Goal: Transaction & Acquisition: Book appointment/travel/reservation

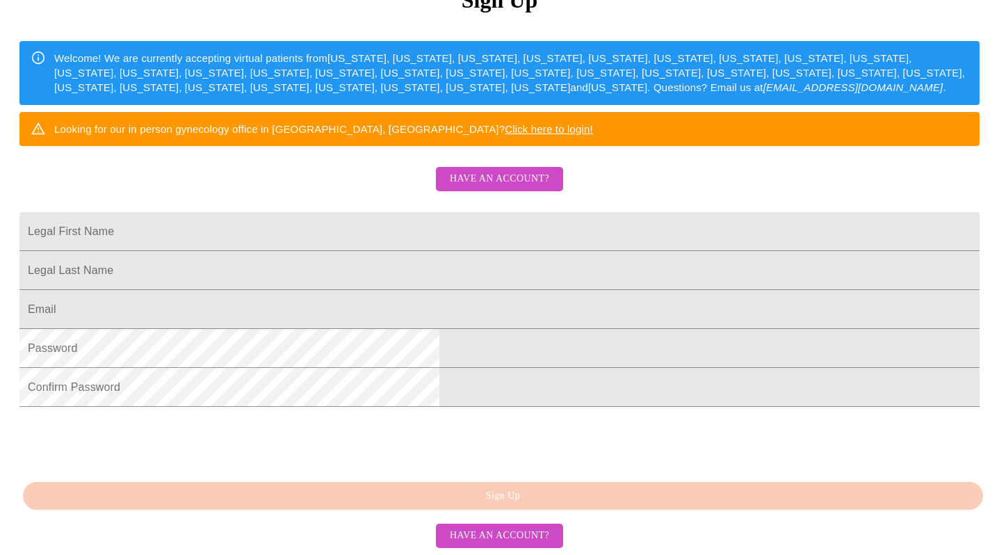
scroll to position [224, 0]
click at [316, 231] on input "Legal First Name" at bounding box center [499, 231] width 960 height 39
type input "jill"
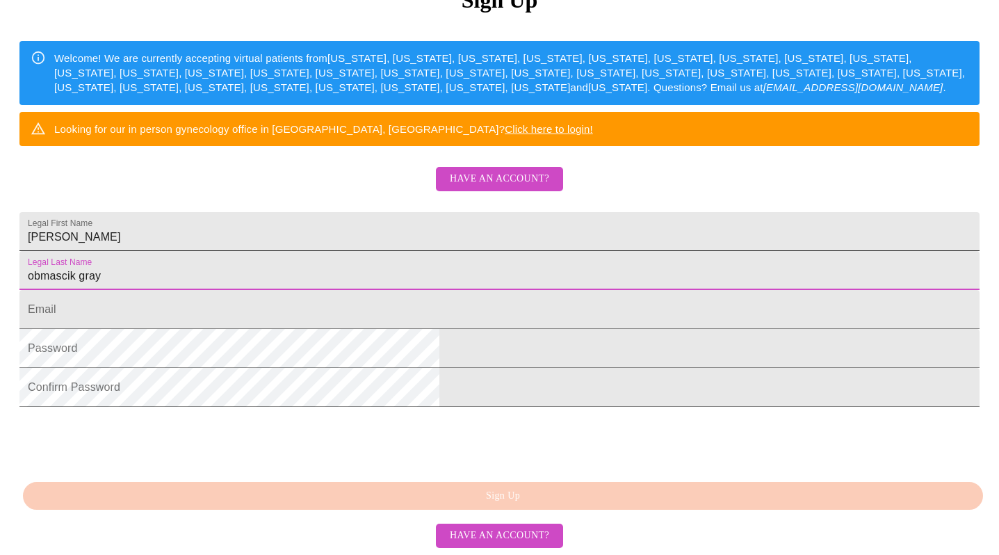
type input "obmascik gray"
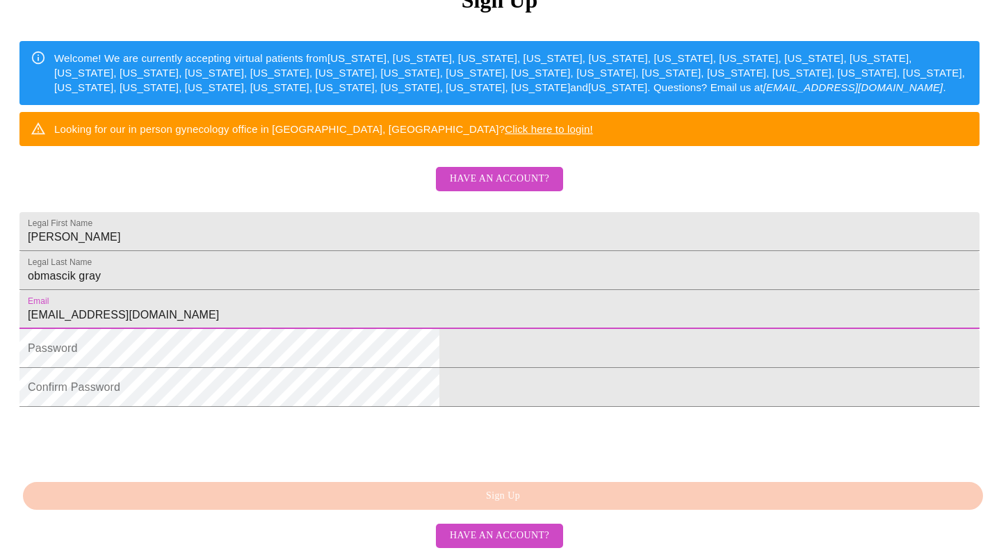
scroll to position [304, 0]
type input "obmascikgray@ameritech.net"
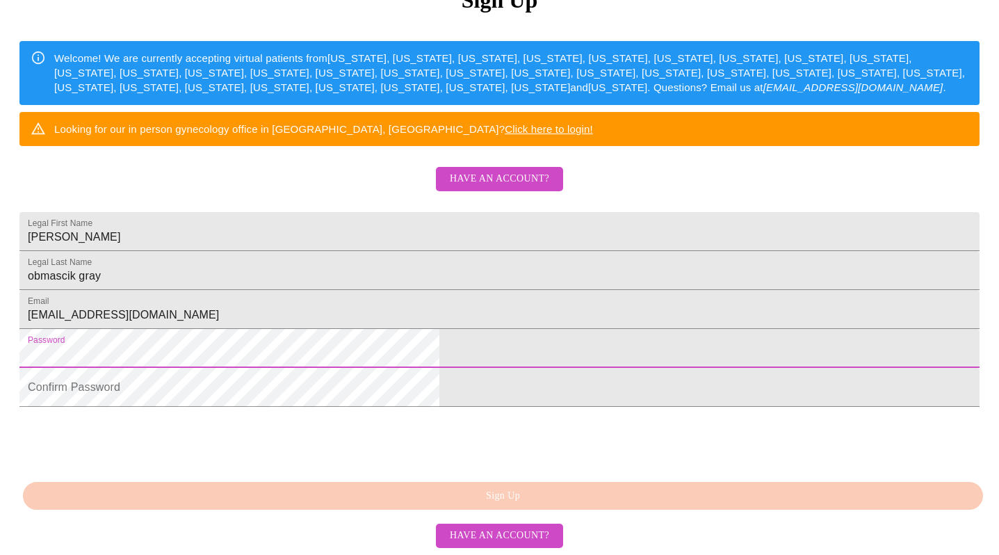
click at [498, 472] on div "MyMenopauseRx Sign Up Welcome! We are currently accepting virtual patients from…" at bounding box center [500, 194] width 988 height 555
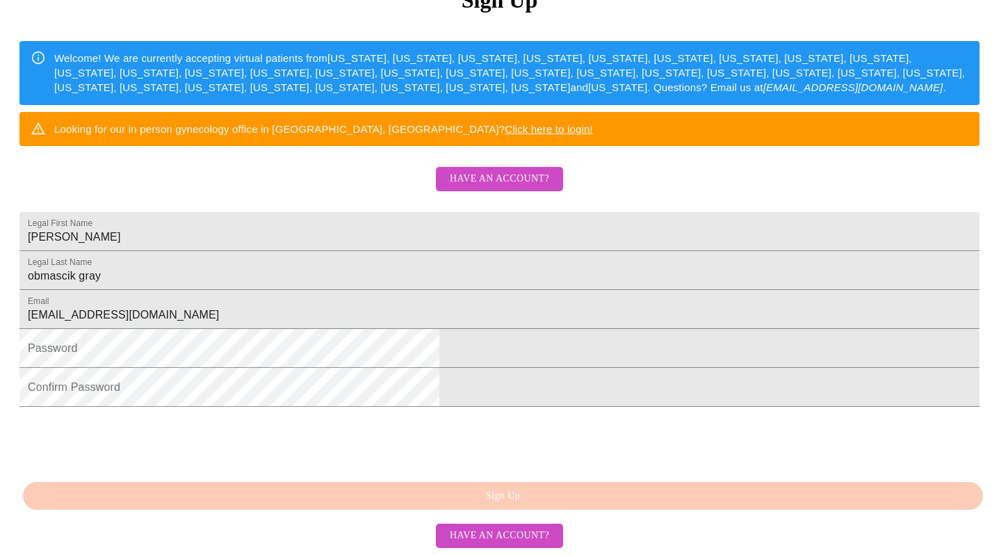
click at [492, 472] on div "MyMenopauseRx Sign Up Welcome! We are currently accepting virtual patients from…" at bounding box center [500, 194] width 988 height 555
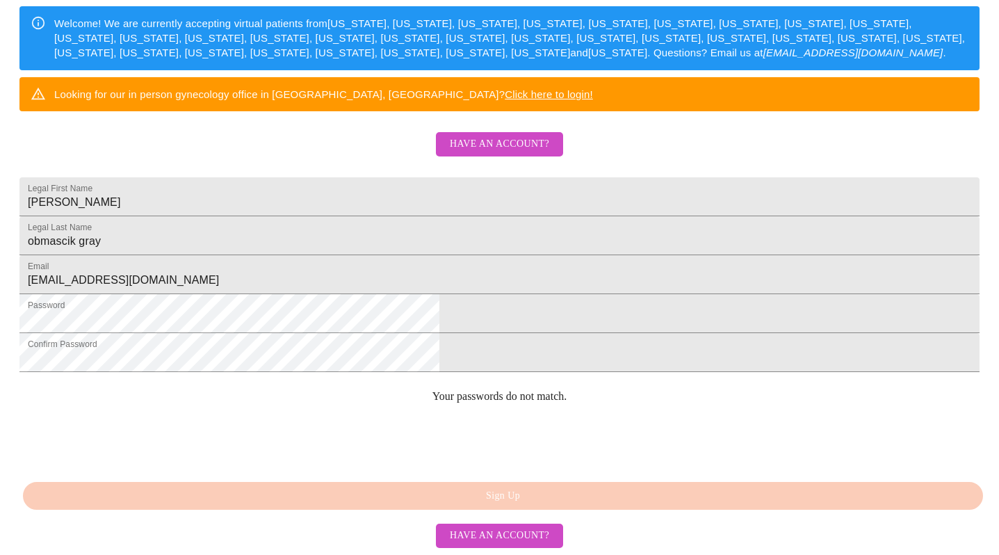
scroll to position [334, 0]
click at [504, 437] on div "MyMenopauseRx Sign Up Welcome! We are currently accepting virtual patients from…" at bounding box center [500, 160] width 988 height 555
click at [490, 153] on span "Have an account?" at bounding box center [499, 144] width 99 height 17
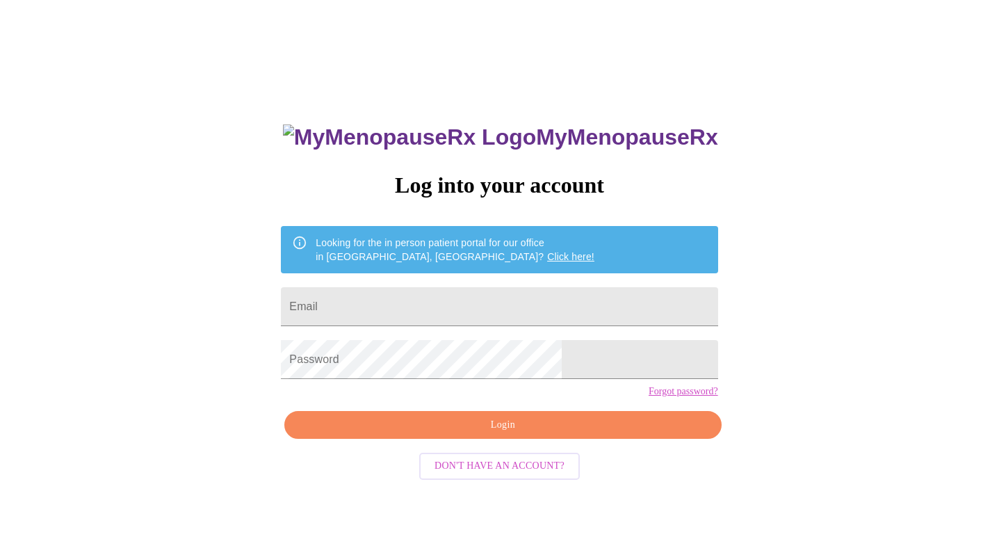
scroll to position [14, 0]
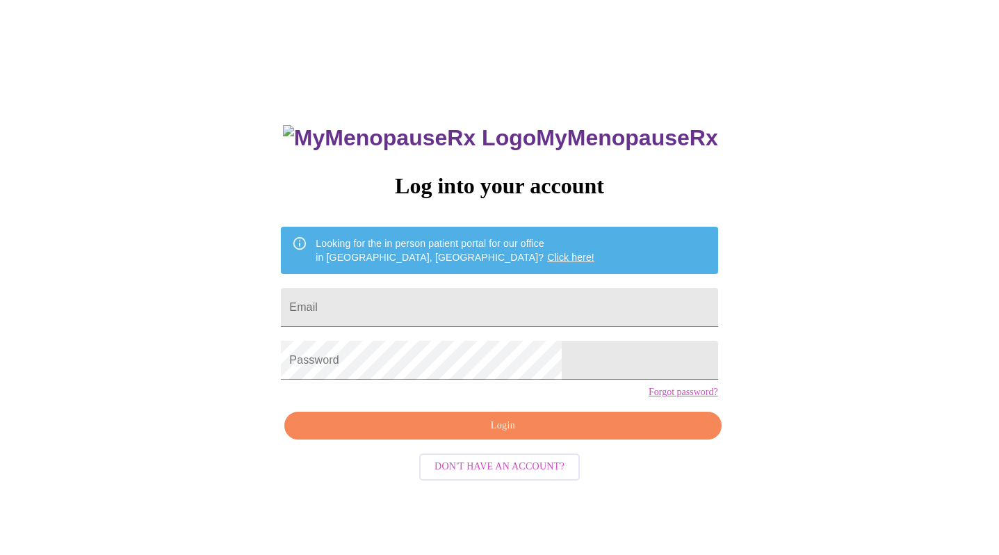
click at [465, 475] on span "Don't have an account?" at bounding box center [499, 466] width 130 height 17
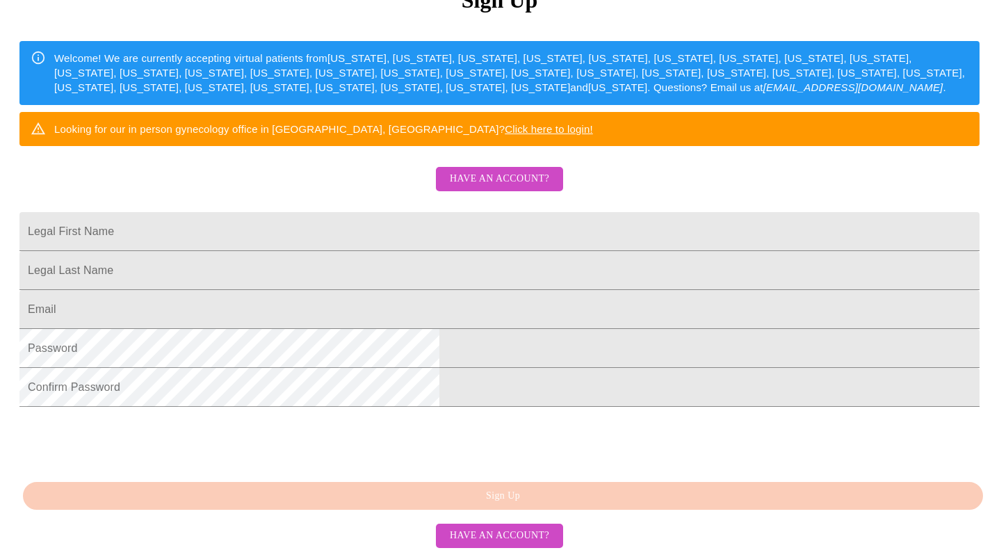
scroll to position [304, 0]
click at [496, 472] on div "MyMenopauseRx Sign Up Welcome! We are currently accepting virtual patients from…" at bounding box center [500, 194] width 988 height 555
click at [339, 212] on input "Legal First Name" at bounding box center [499, 231] width 960 height 39
type input "jill"
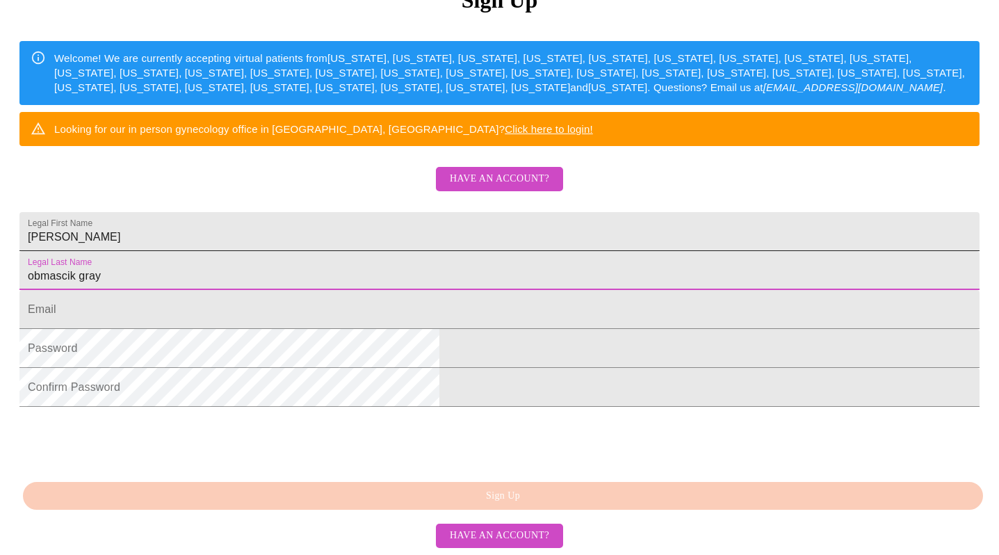
type input "obmascik gray"
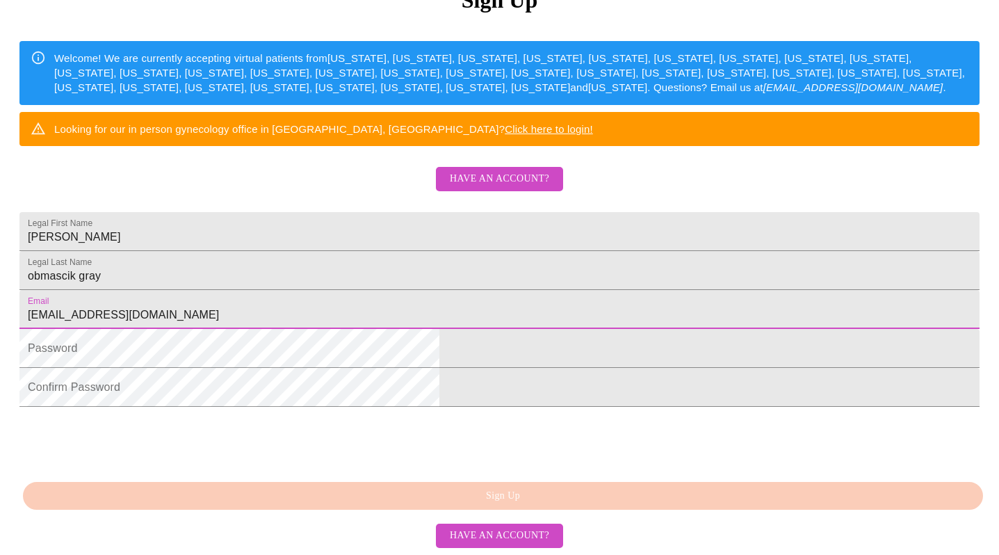
type input "obmascikgray@ameritech.net"
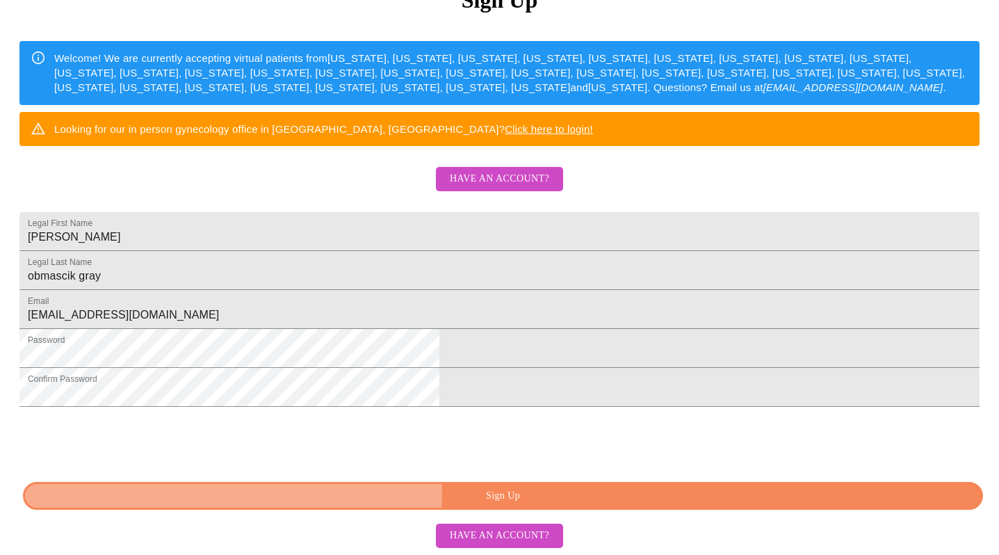
click at [480, 491] on span "Sign Up" at bounding box center [503, 495] width 928 height 17
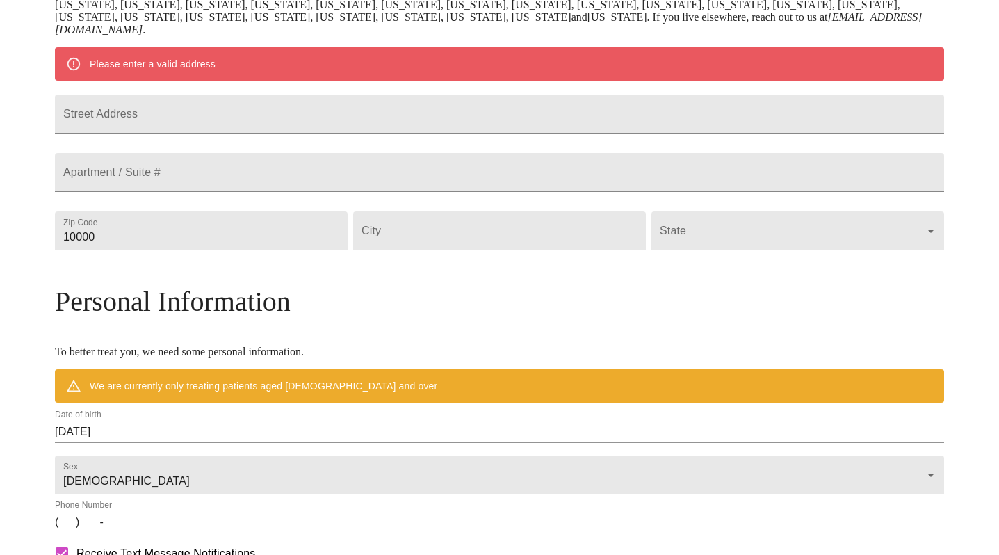
scroll to position [250, 0]
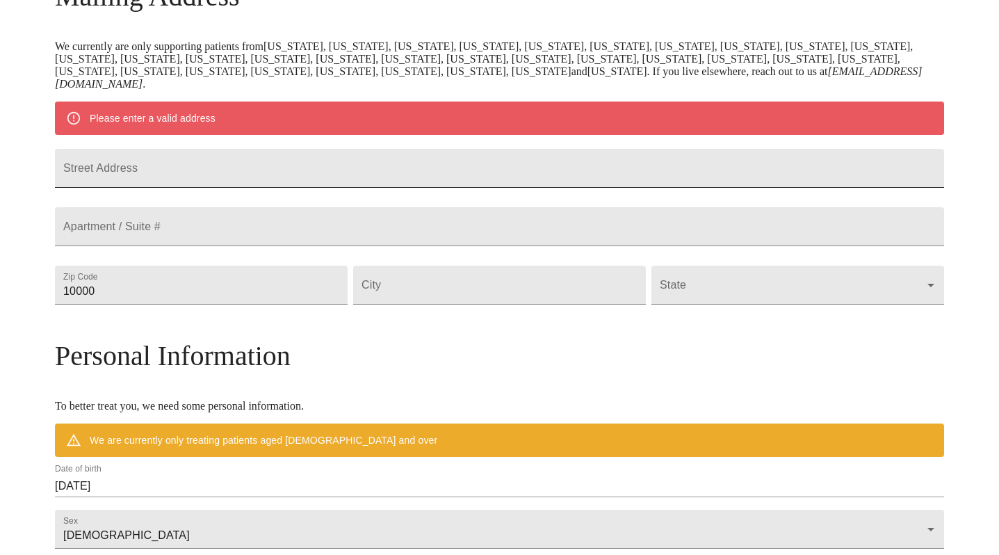
click at [303, 175] on input "Street Address" at bounding box center [499, 168] width 889 height 39
type input "1225 e. Harrison avenue"
type input "60187"
type input "wheaton"
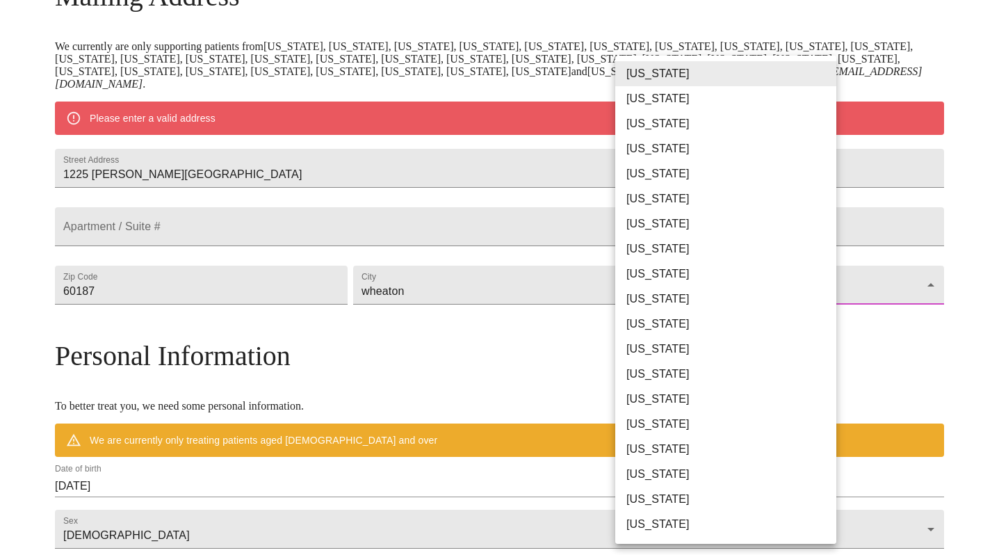
click at [625, 332] on body "MyMenopauseRx Welcome to MyMenopauseRx Since it's your first time here, you'll …" at bounding box center [500, 304] width 988 height 1096
click at [631, 370] on li "[US_STATE]" at bounding box center [725, 373] width 221 height 25
type input "[US_STATE]"
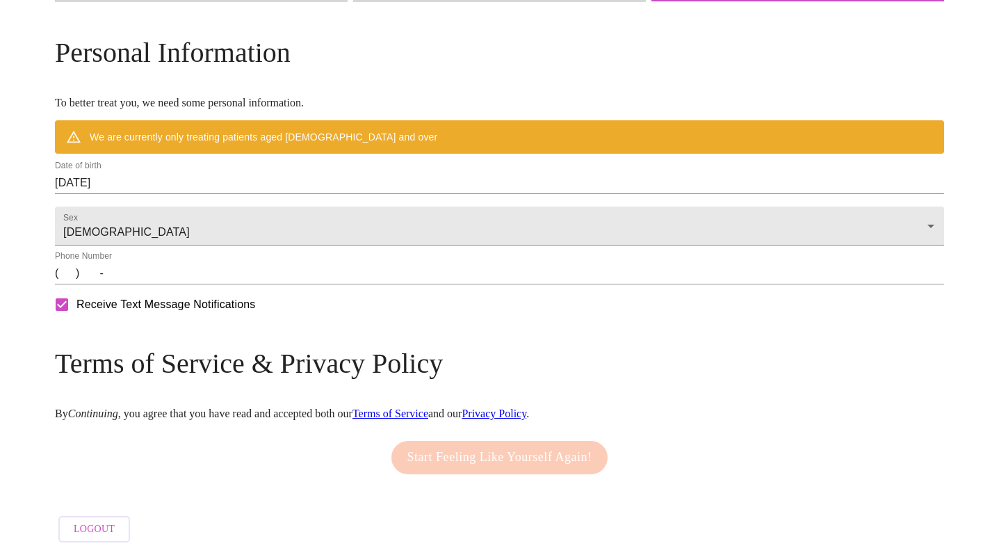
scroll to position [555, 0]
click at [174, 172] on input "09/18/2025" at bounding box center [499, 183] width 889 height 22
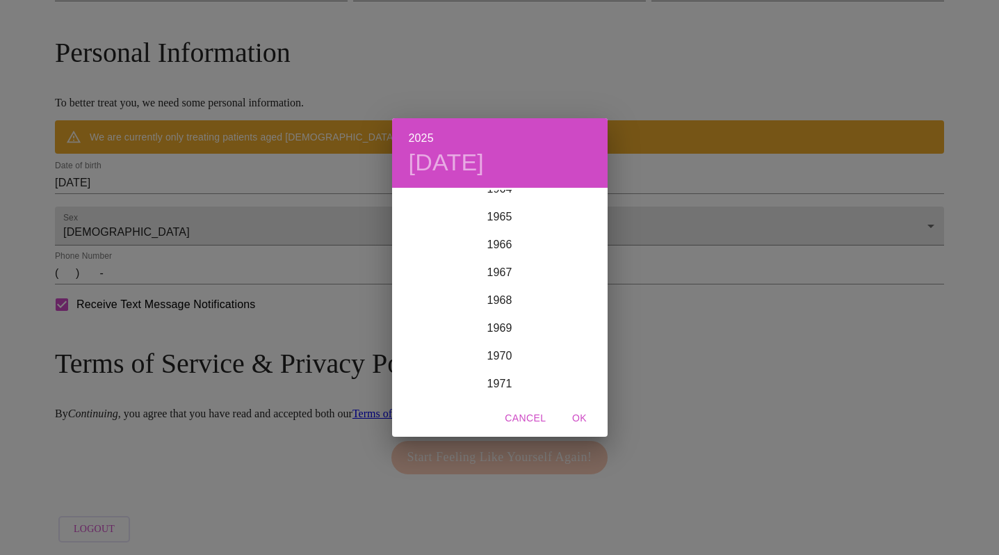
scroll to position [1817, 0]
click at [502, 256] on div "1966" at bounding box center [500, 250] width 216 height 28
click at [414, 214] on div "Jan" at bounding box center [428, 216] width 72 height 52
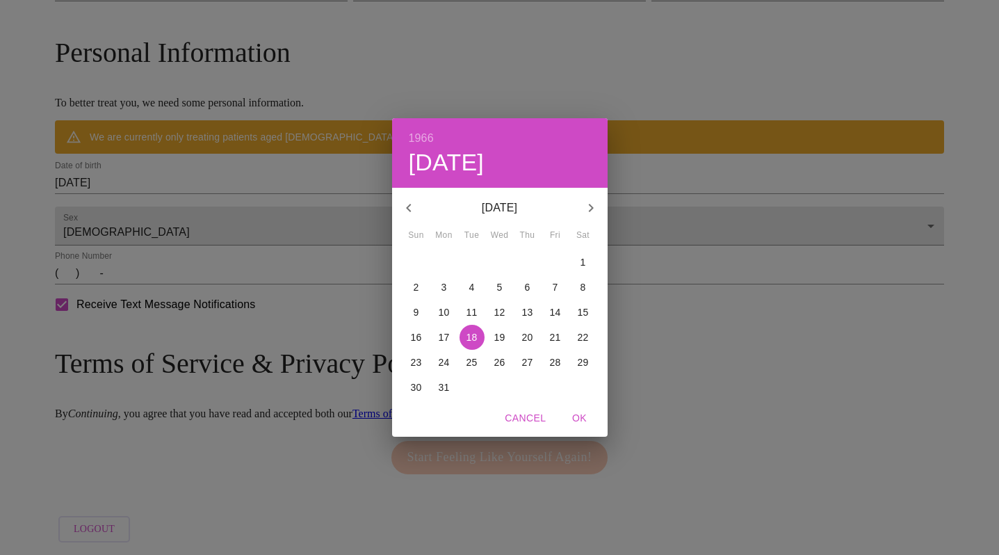
click at [556, 288] on p "7" at bounding box center [556, 287] width 6 height 14
click at [650, 344] on div "1966 Fri, Jan 7 January 1966 Sun Mon Tue Wed Thu Fri Sat 26 27 28 29 30 31 1 2 …" at bounding box center [499, 277] width 999 height 555
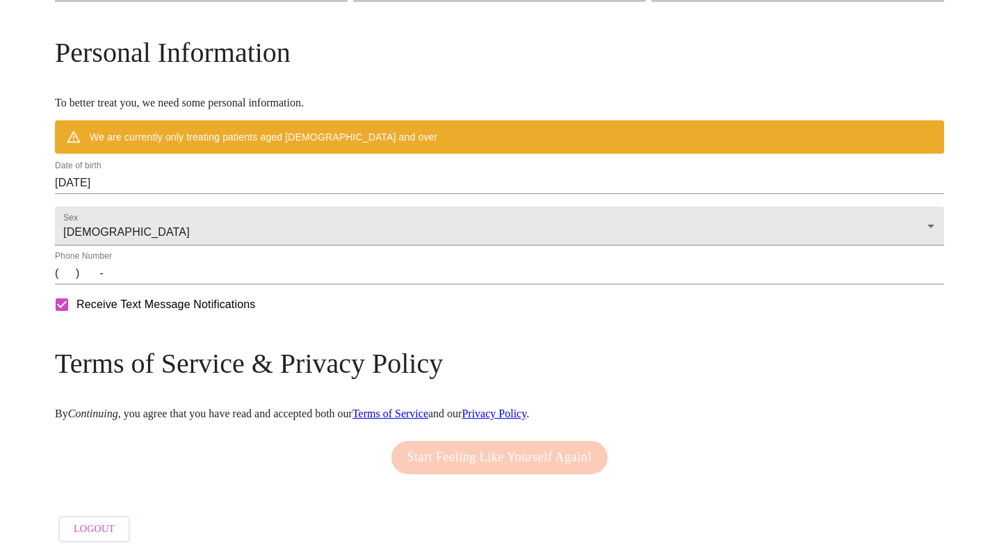
click at [245, 161] on div "Date of birth 09/18/2025" at bounding box center [499, 177] width 889 height 33
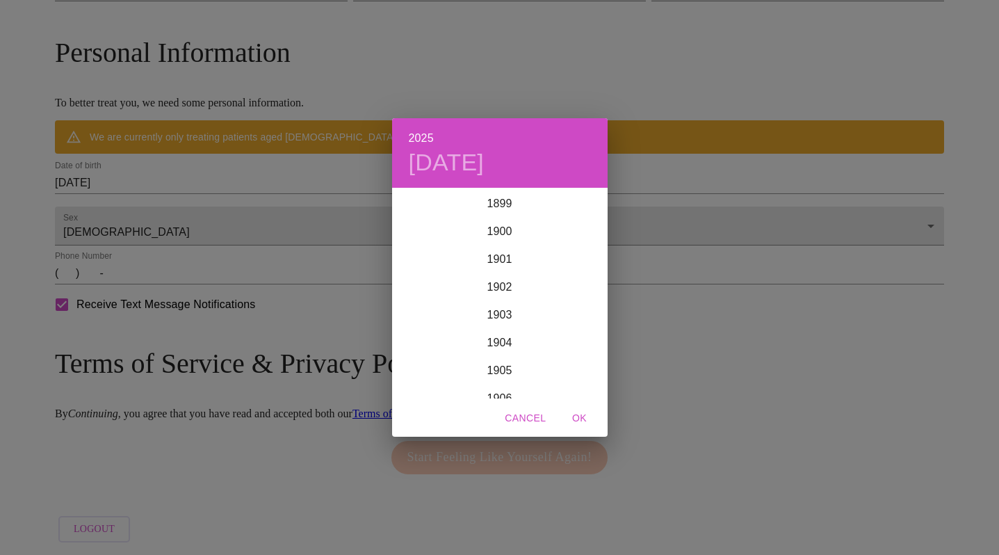
scroll to position [3420, 0]
click at [181, 173] on div "2025 Thu, Sep 18 1899 1900 1901 1902 1903 1904 1905 1906 1907 1908 1909 1910 19…" at bounding box center [499, 277] width 999 height 555
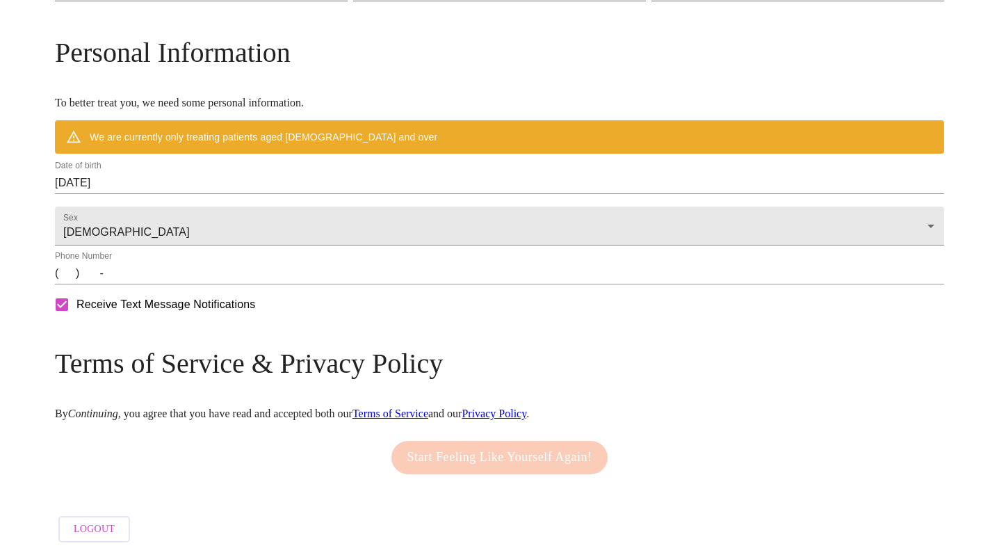
click at [172, 172] on input "09/18/2025" at bounding box center [499, 183] width 889 height 22
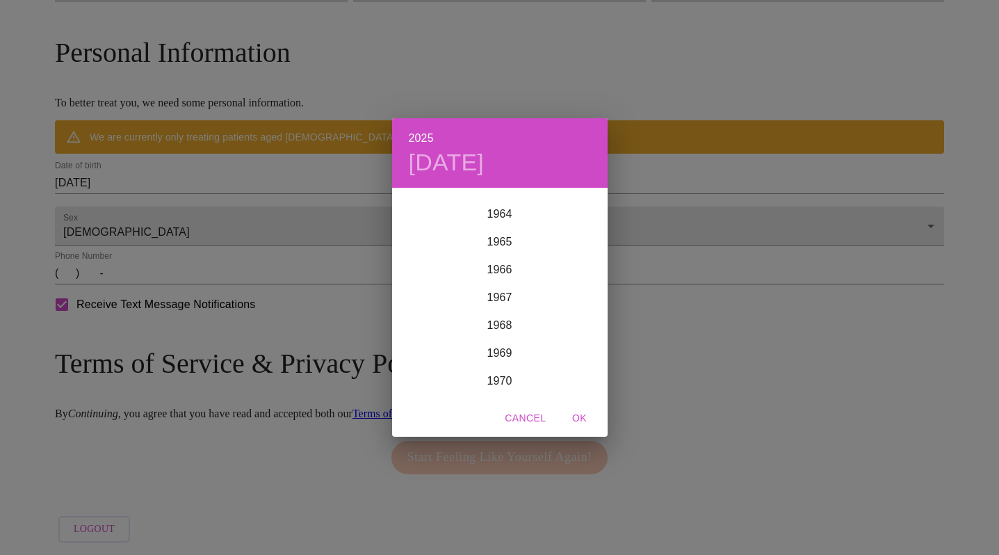
scroll to position [1758, 0]
click at [508, 307] on div "1966" at bounding box center [500, 309] width 216 height 28
click at [430, 216] on div "Jan" at bounding box center [428, 216] width 72 height 52
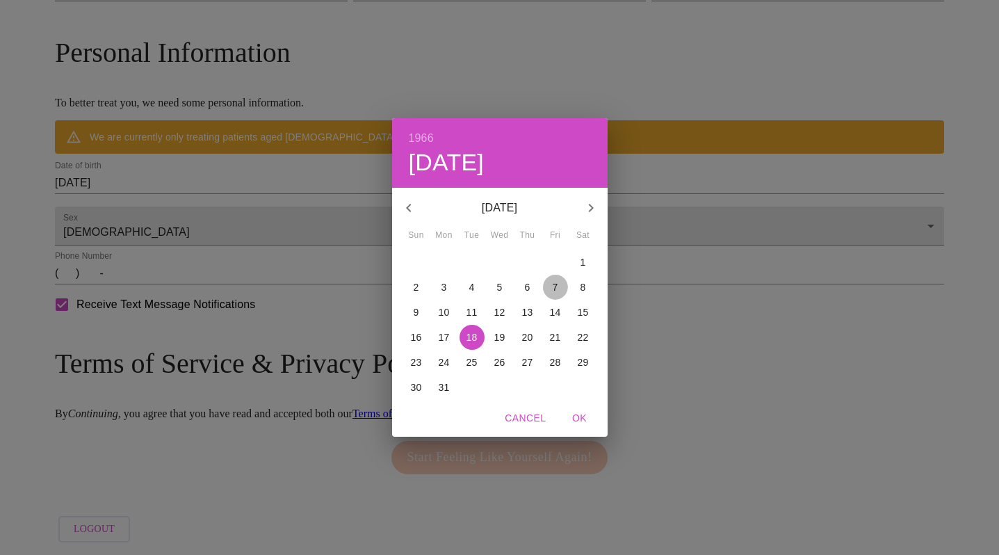
click at [551, 279] on button "7" at bounding box center [555, 287] width 25 height 25
click at [578, 421] on span "OK" at bounding box center [579, 417] width 33 height 17
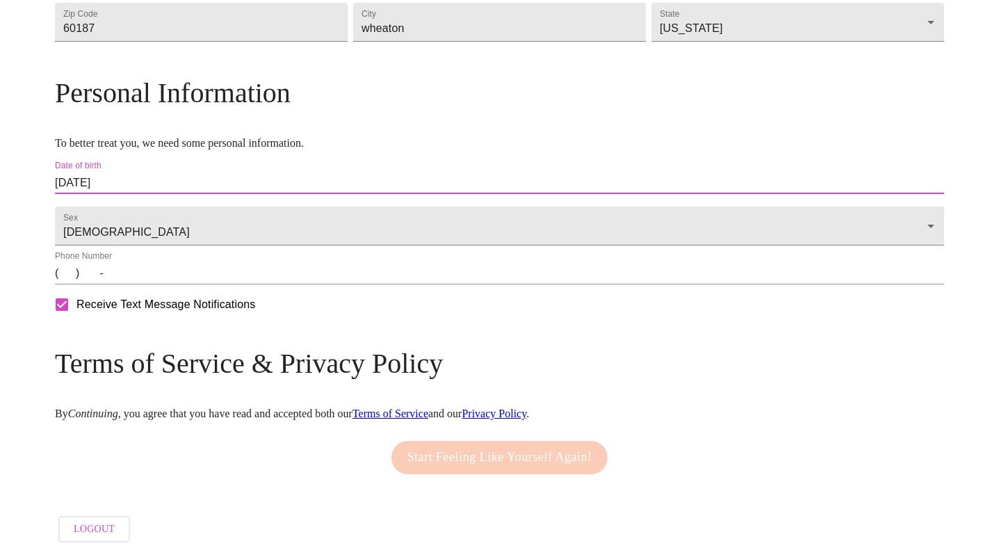
type input "01/07/1966"
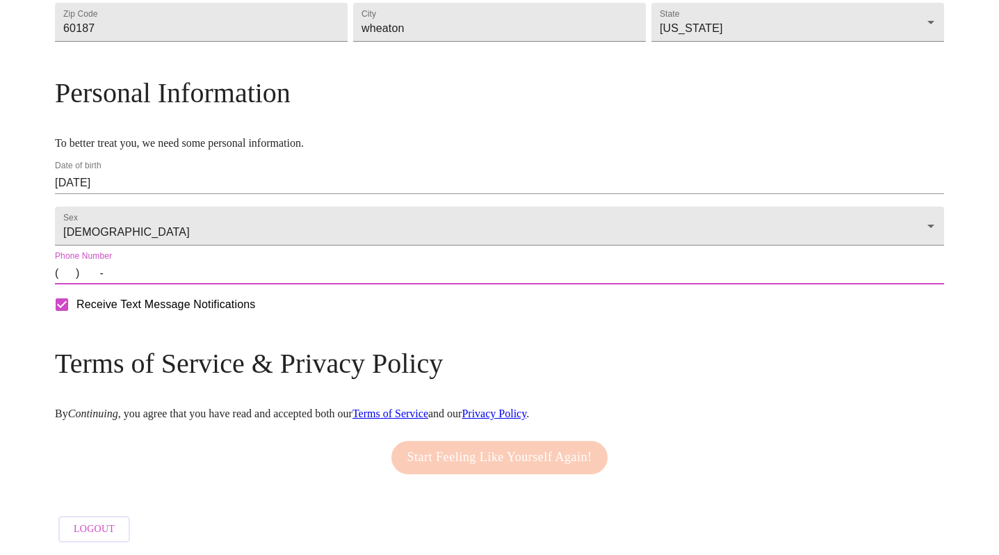
click at [174, 269] on input "(   )    -" at bounding box center [499, 273] width 889 height 22
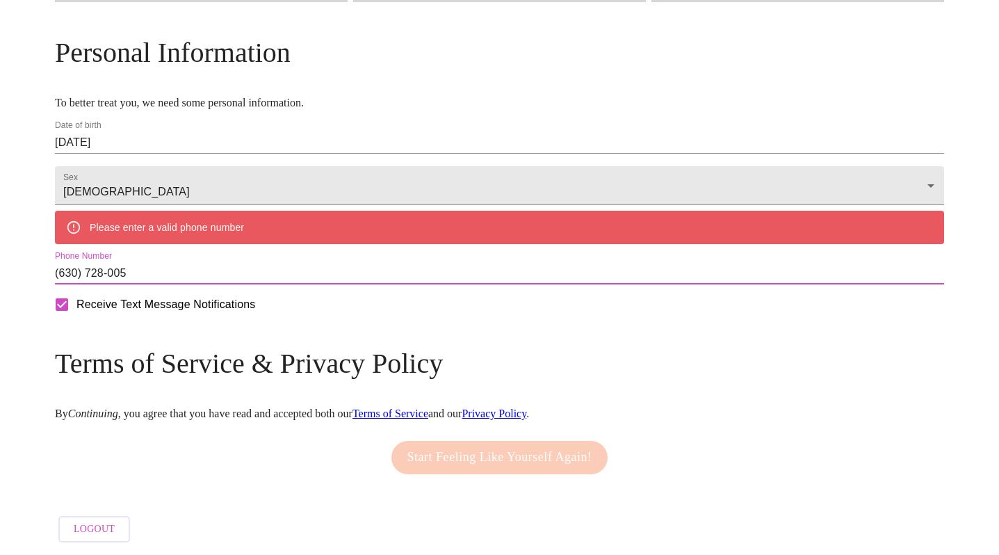
type input "(630) 728-0056"
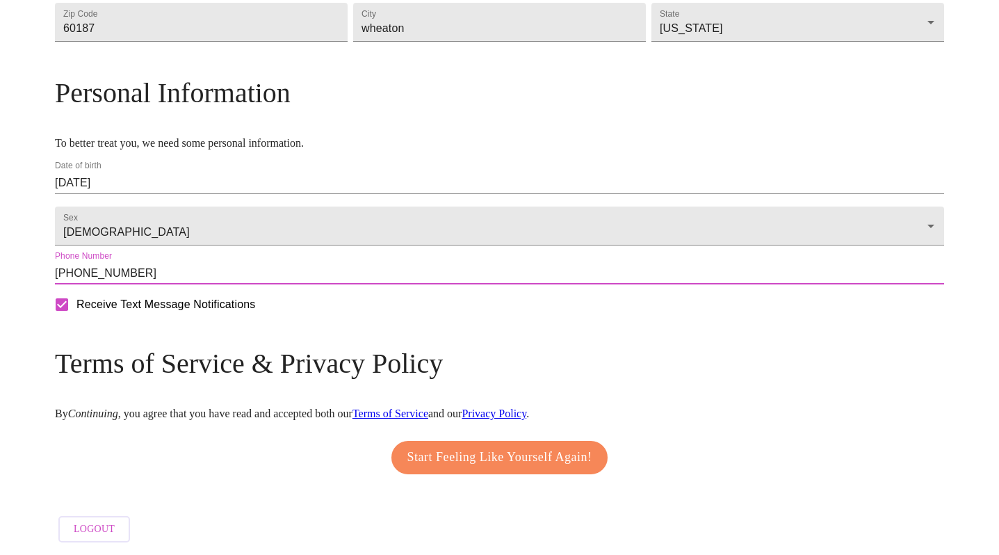
click at [448, 446] on span "Start Feeling Like Yourself Again!" at bounding box center [499, 457] width 185 height 22
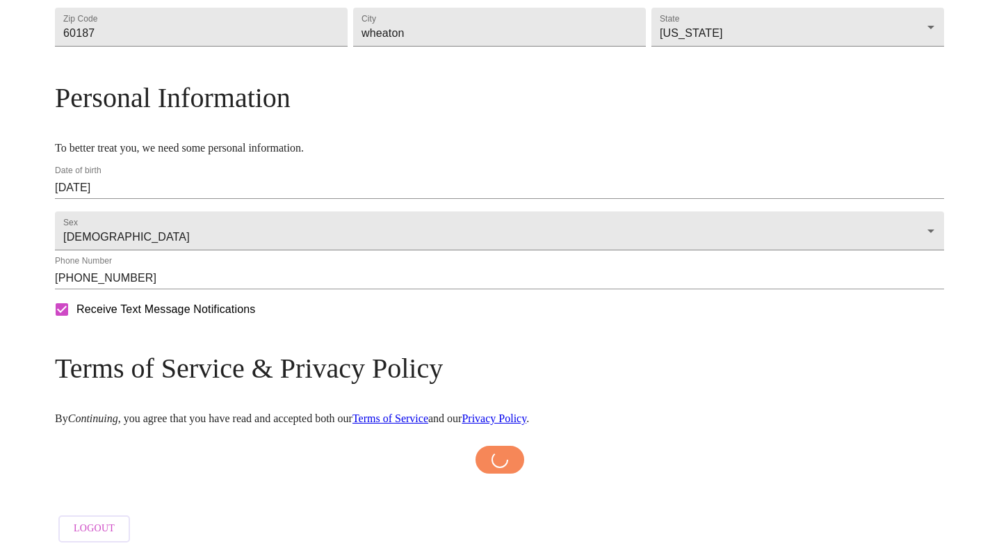
scroll to position [510, 0]
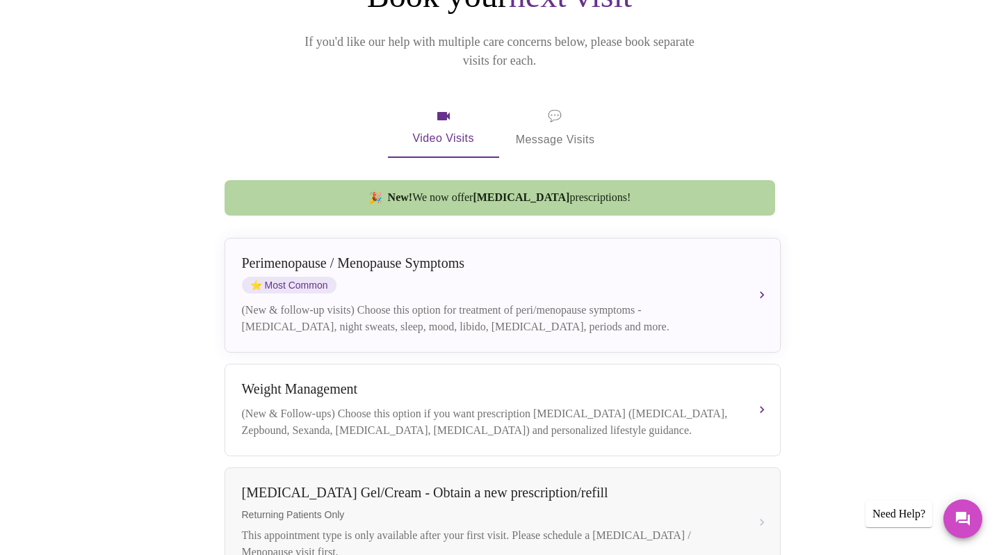
scroll to position [188, 0]
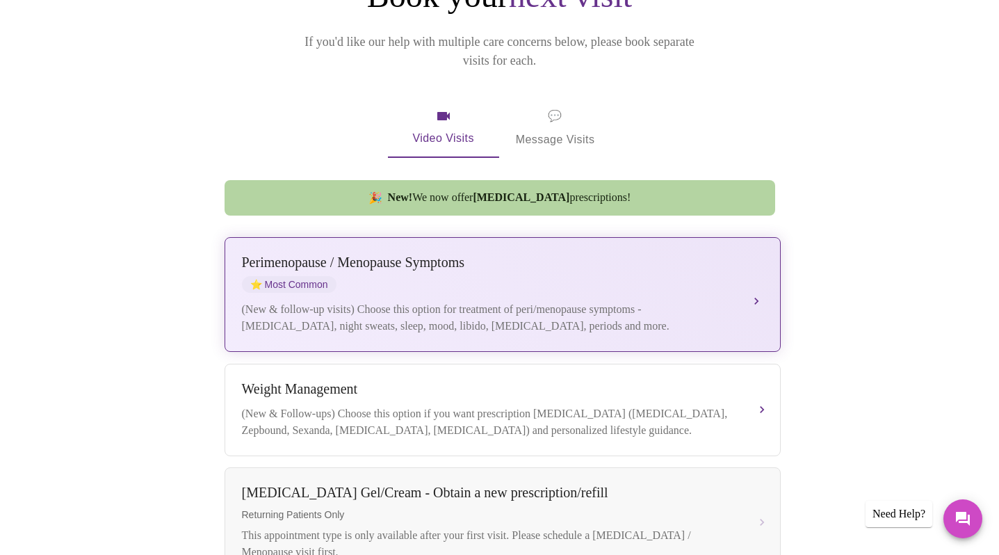
click at [544, 282] on div "Perimenopause / Menopause Symptoms ⭐ Most Common (New & follow-up visits) Choos…" at bounding box center [502, 294] width 521 height 80
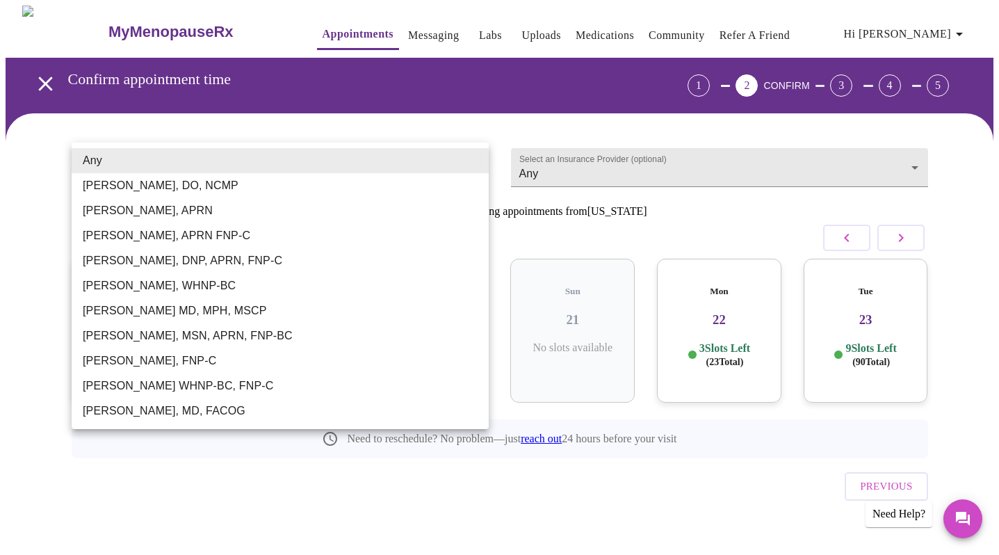
click at [475, 165] on body "MyMenopauseRx Appointments Messaging Labs Uploads Medications Community Refer a…" at bounding box center [500, 288] width 988 height 564
click at [429, 179] on li "[PERSON_NAME], DO, NCMP" at bounding box center [280, 185] width 417 height 25
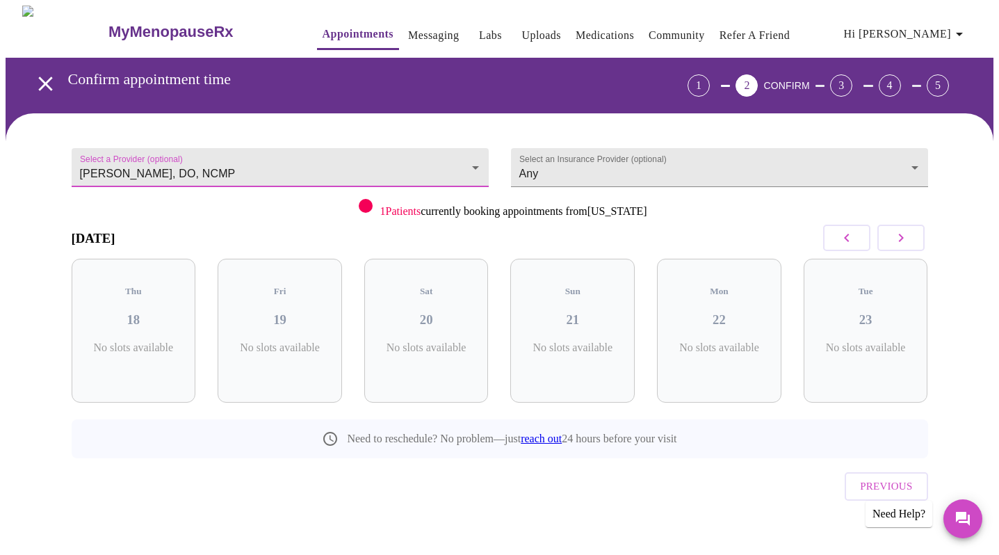
click at [911, 234] on button "button" at bounding box center [900, 238] width 47 height 26
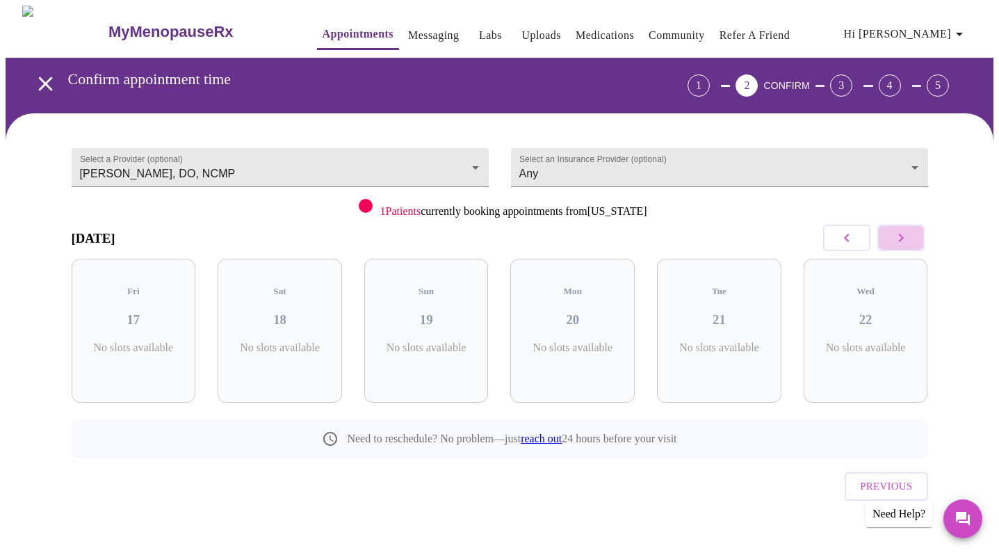
click at [911, 234] on button "button" at bounding box center [900, 238] width 47 height 26
click at [476, 158] on body "MyMenopauseRx Appointments Messaging Labs Uploads Medications Community Refer a…" at bounding box center [500, 288] width 988 height 564
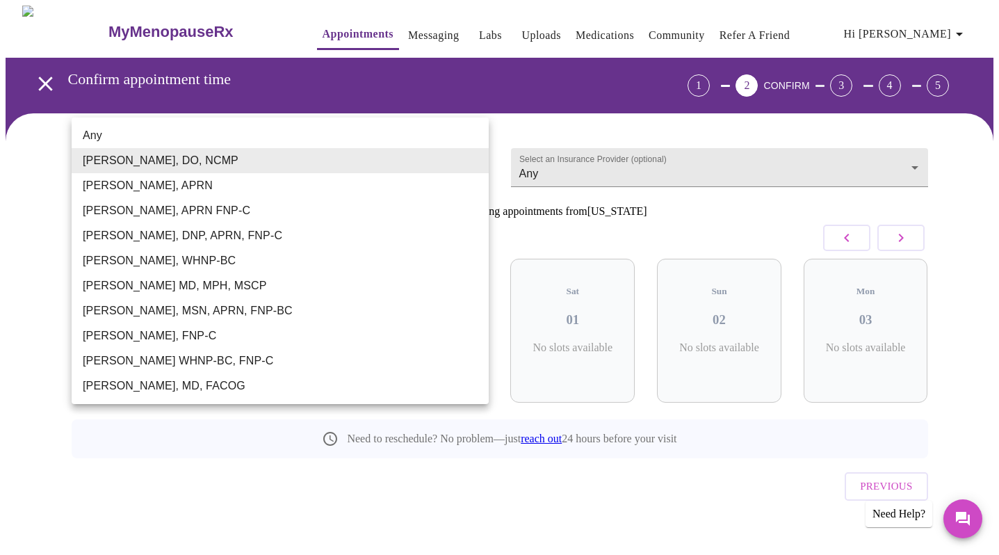
click at [240, 376] on li "[PERSON_NAME], MD, FACOG" at bounding box center [280, 385] width 417 height 25
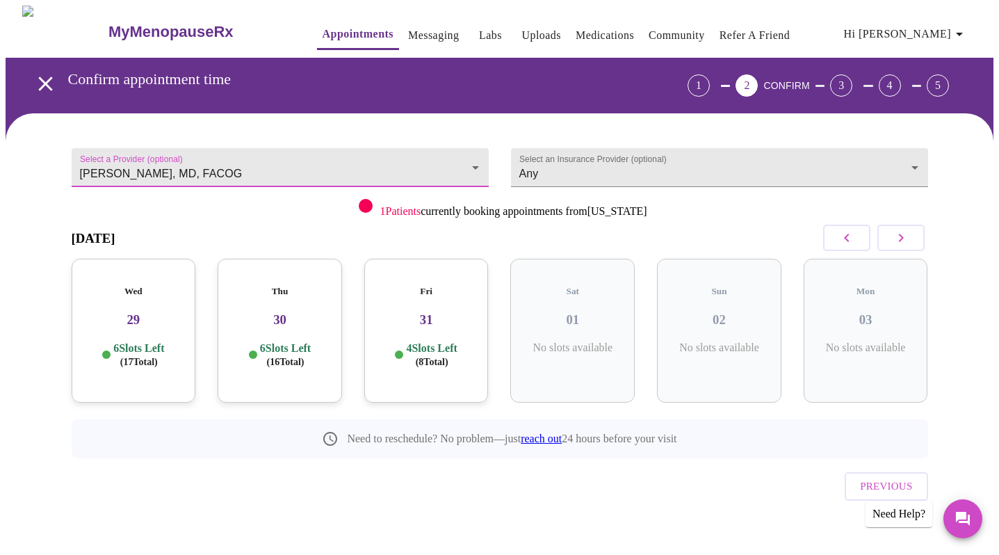
click at [473, 158] on body "MyMenopauseRx Appointments Messaging Labs Uploads Medications Community Refer a…" at bounding box center [500, 288] width 988 height 564
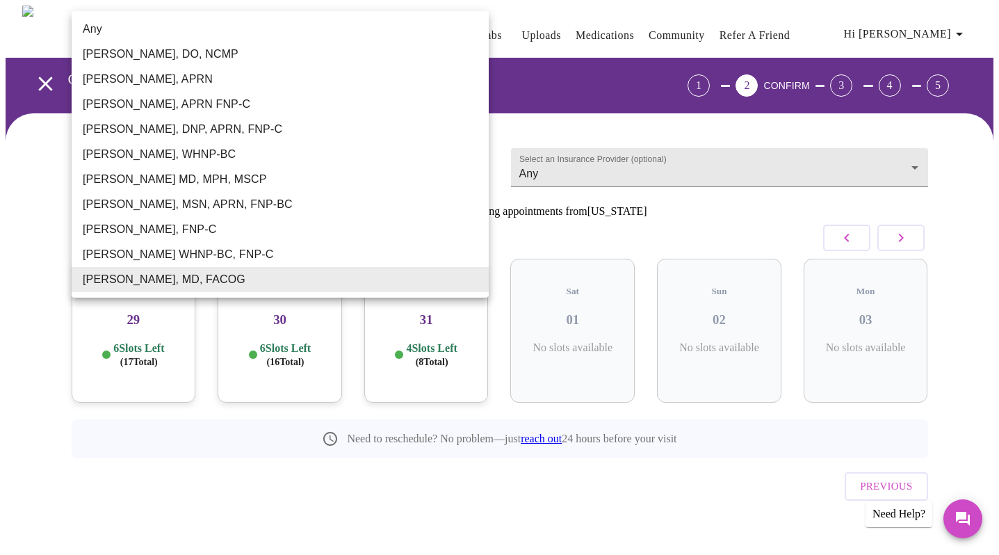
click at [218, 55] on li "[PERSON_NAME], DO, NCMP" at bounding box center [280, 54] width 417 height 25
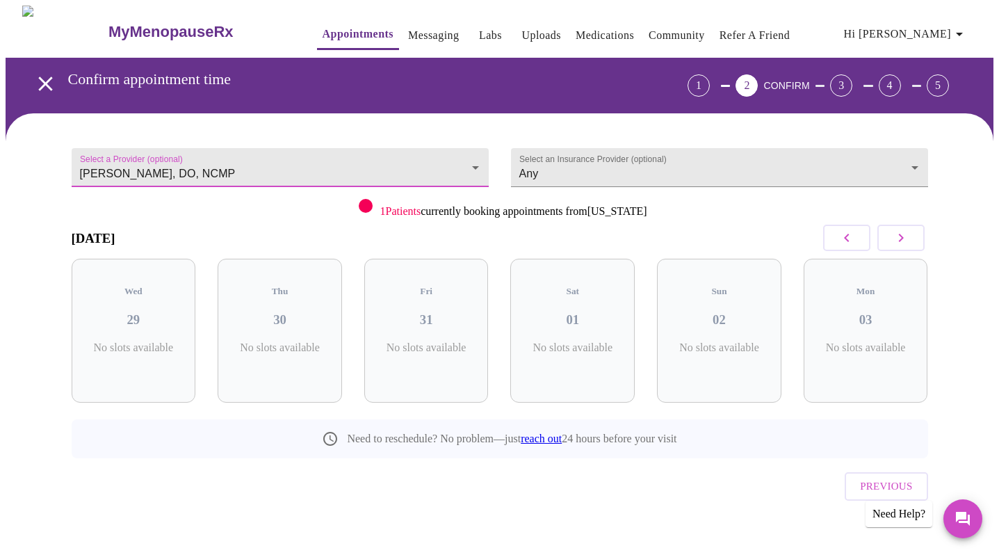
click at [479, 160] on body "MyMenopauseRx Appointments Messaging Labs Uploads Medications Community Refer a…" at bounding box center [500, 288] width 988 height 564
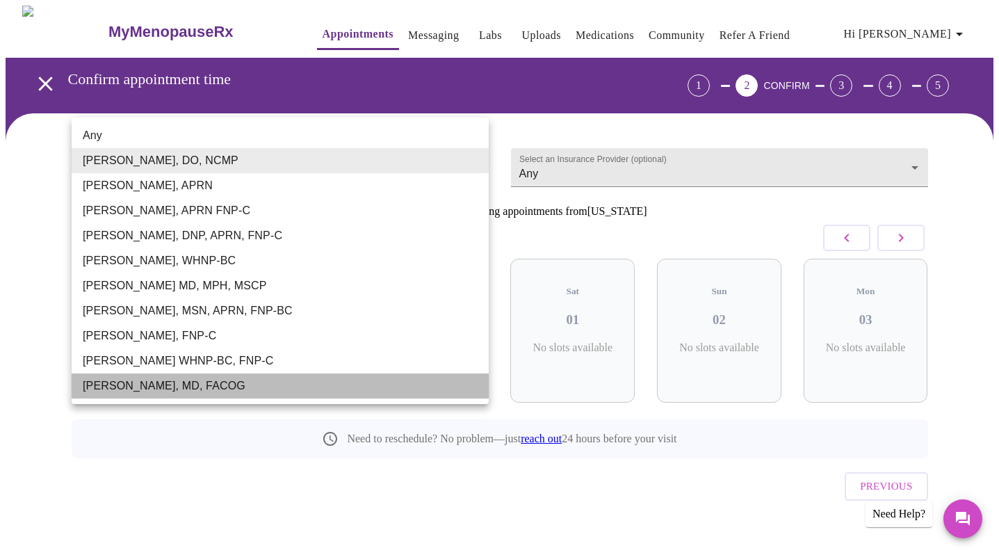
click at [123, 380] on li "[PERSON_NAME], MD, FACOG" at bounding box center [280, 385] width 417 height 25
type input "[PERSON_NAME], MD, FACOG"
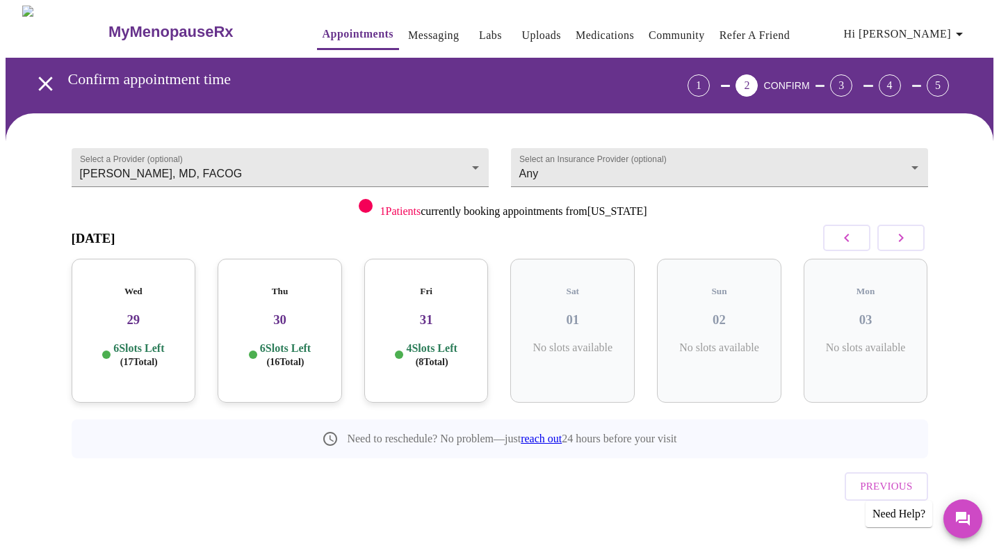
click at [135, 320] on div "Wed 29 6 Slots Left ( 17 Total)" at bounding box center [134, 331] width 124 height 144
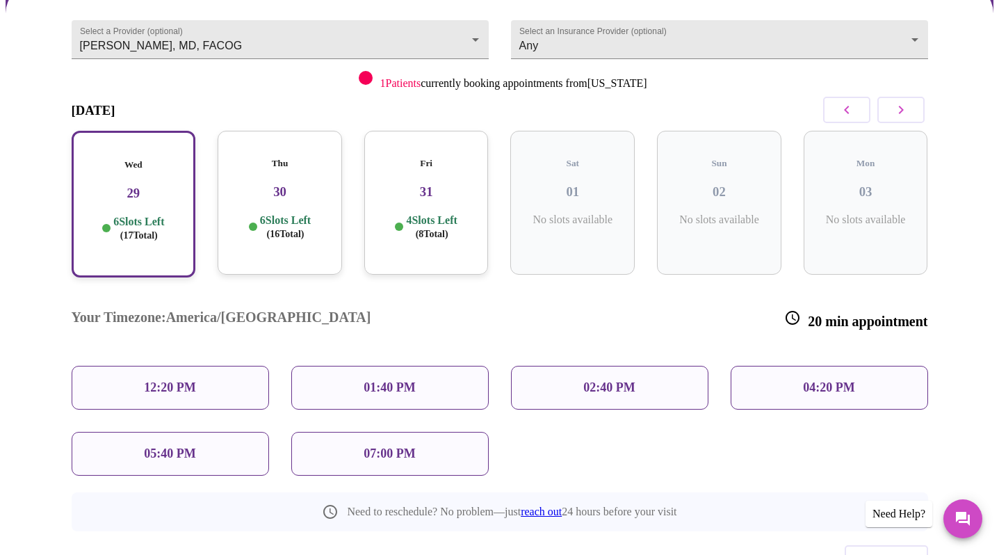
scroll to position [128, 0]
click at [146, 380] on p "12:20 PM" at bounding box center [169, 387] width 51 height 15
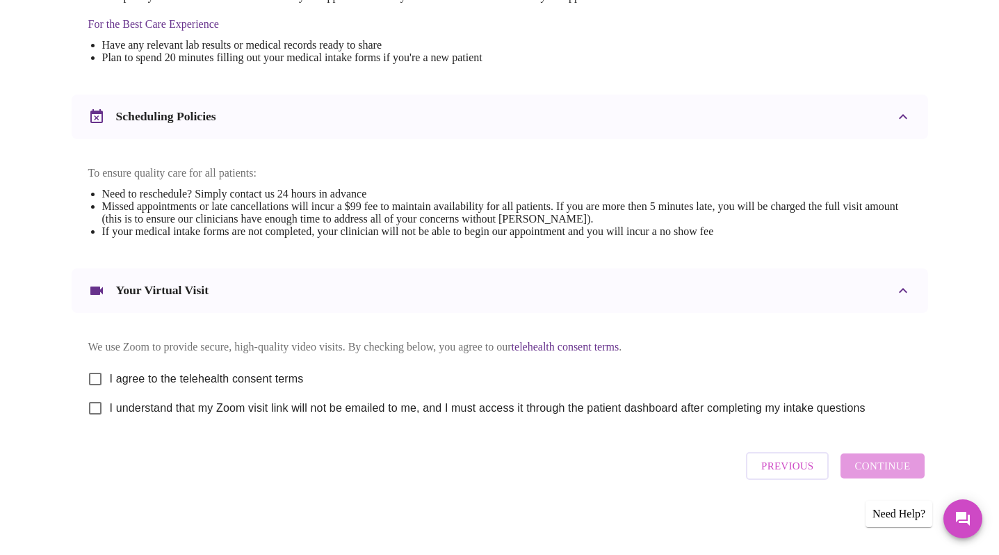
scroll to position [453, 0]
click at [91, 376] on input "I agree to the telehealth consent terms" at bounding box center [95, 378] width 29 height 29
checkbox input "true"
click at [91, 404] on input "I understand that my Zoom visit link will not be emailed to me, and I must acce…" at bounding box center [95, 407] width 29 height 29
checkbox input "true"
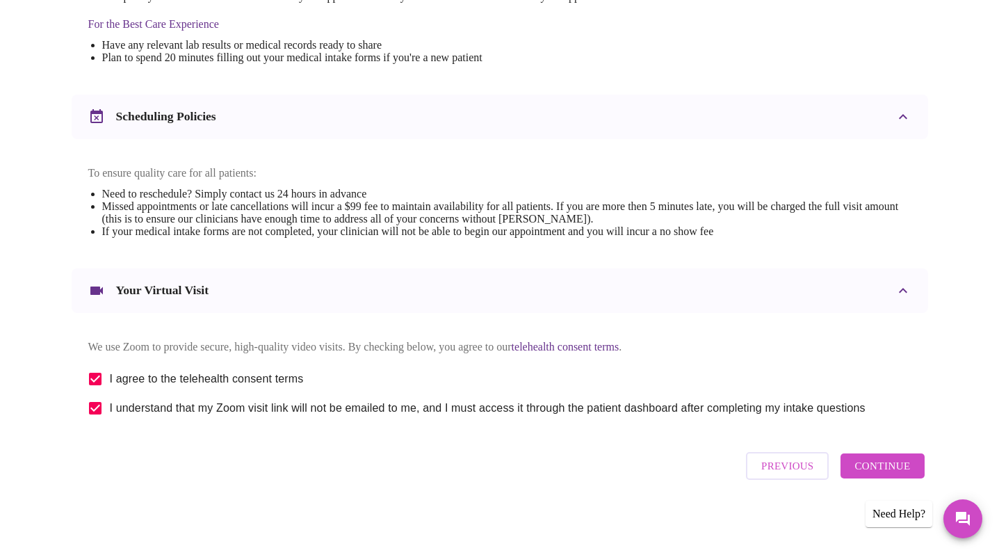
click at [868, 462] on button "Continue" at bounding box center [881, 465] width 83 height 25
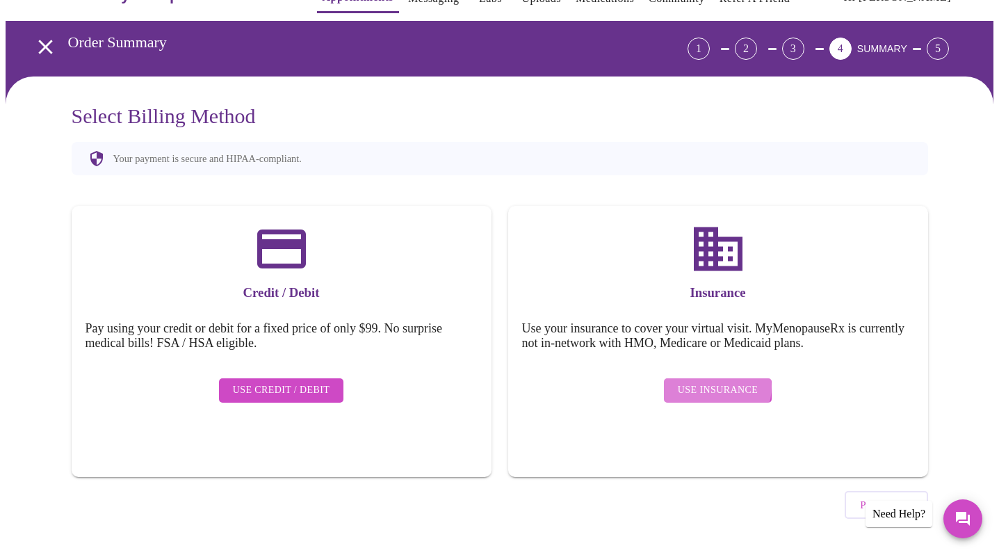
click at [715, 382] on span "Use Insurance" at bounding box center [718, 390] width 80 height 17
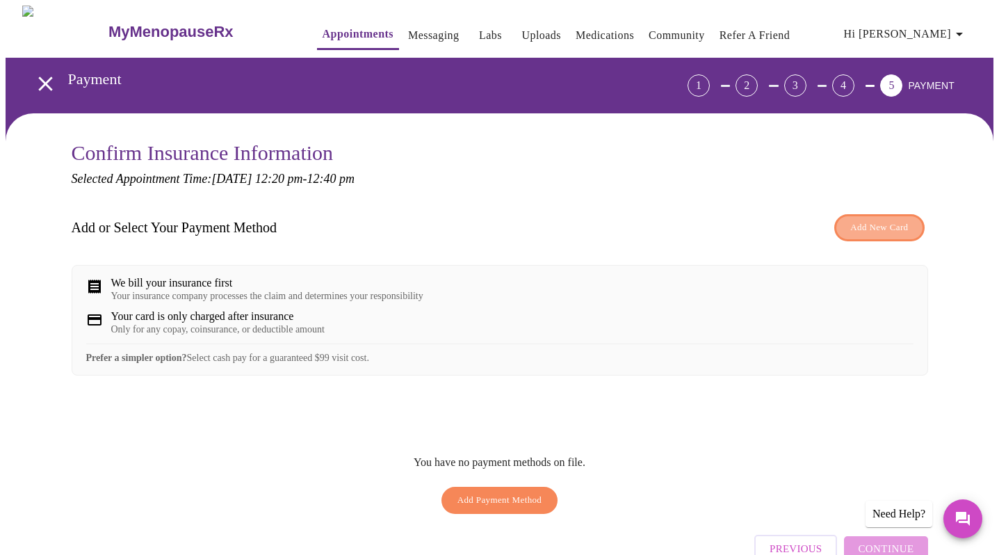
click at [881, 231] on span "Add New Card" at bounding box center [879, 228] width 58 height 16
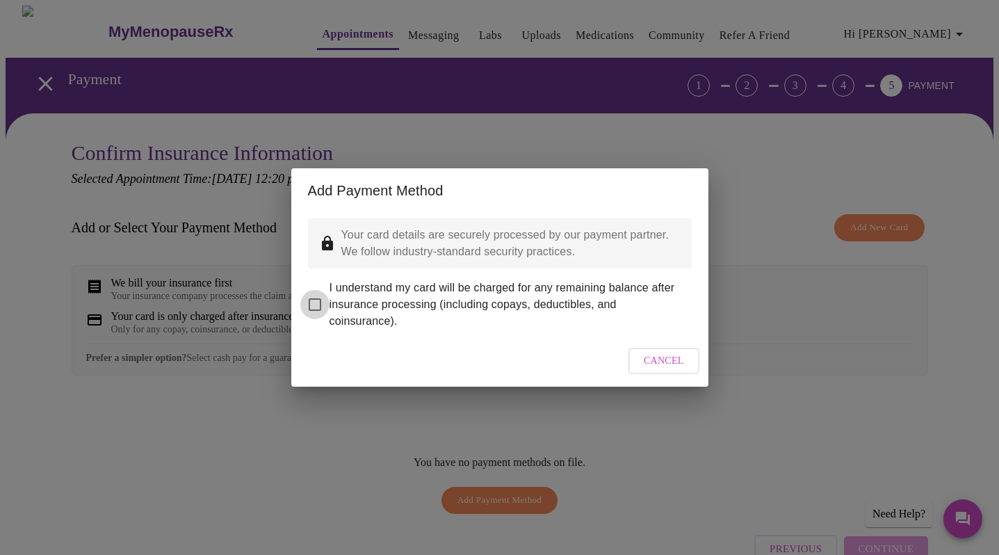
click at [320, 295] on input "I understand my card will be charged for any remaining balance after insurance …" at bounding box center [314, 304] width 29 height 29
checkbox input "true"
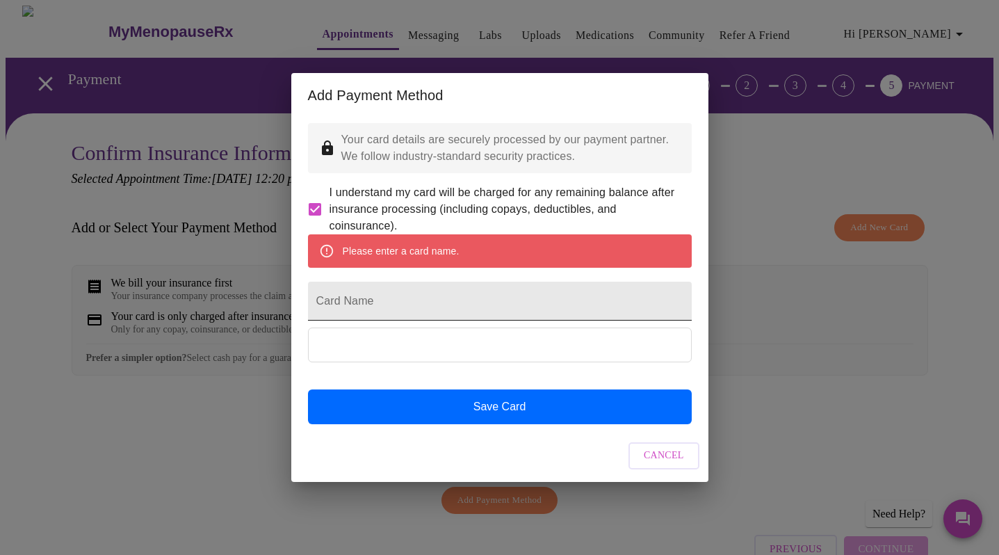
click at [376, 306] on input "Card Name" at bounding box center [500, 301] width 384 height 39
click at [640, 469] on button "Cancel" at bounding box center [663, 455] width 71 height 27
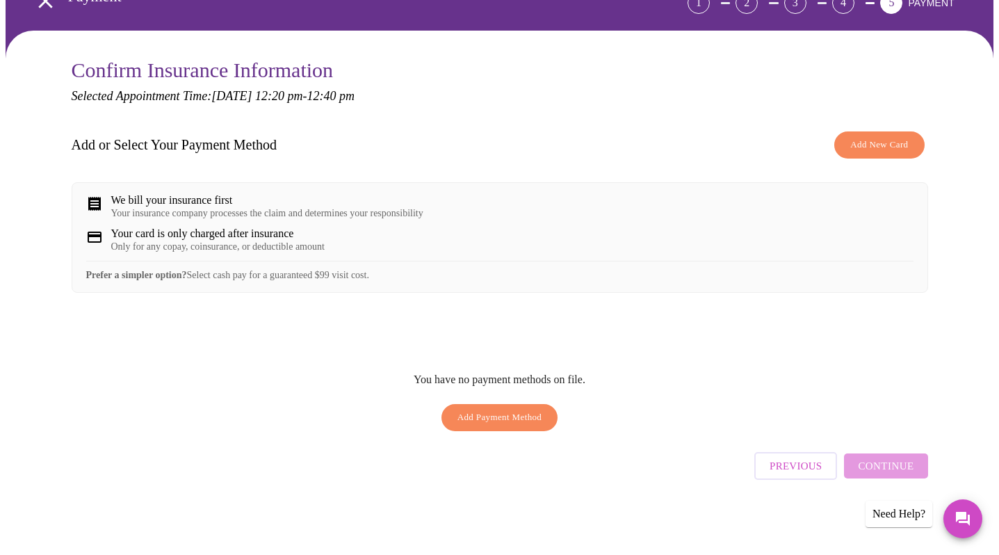
scroll to position [86, 0]
click at [514, 424] on span "Add Payment Method" at bounding box center [499, 417] width 85 height 16
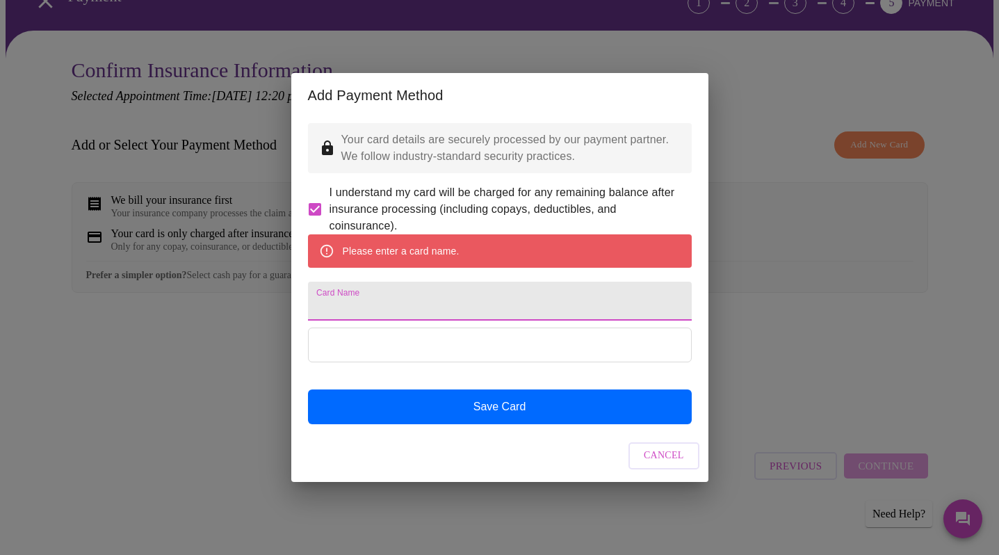
click at [377, 304] on input "Card Name" at bounding box center [500, 301] width 384 height 39
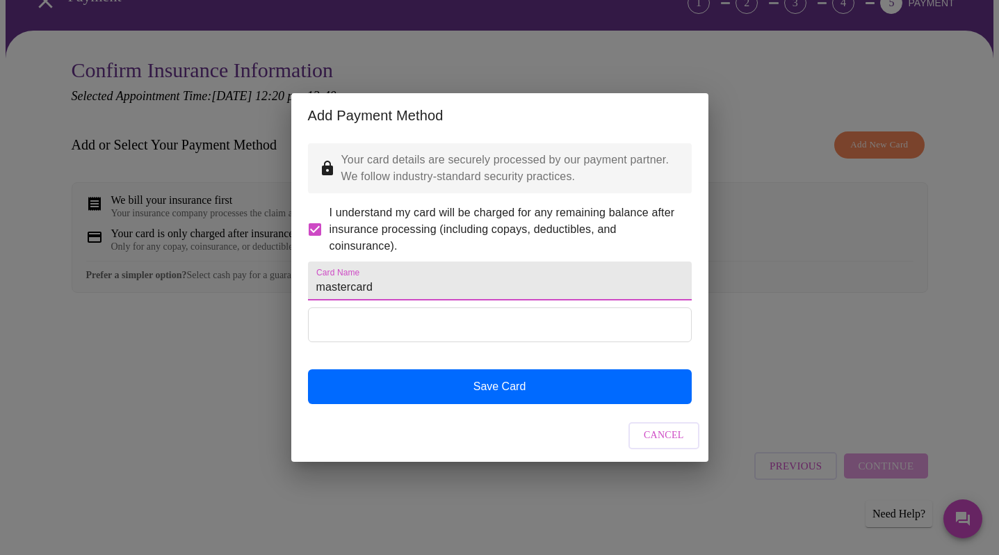
type input "mastercard"
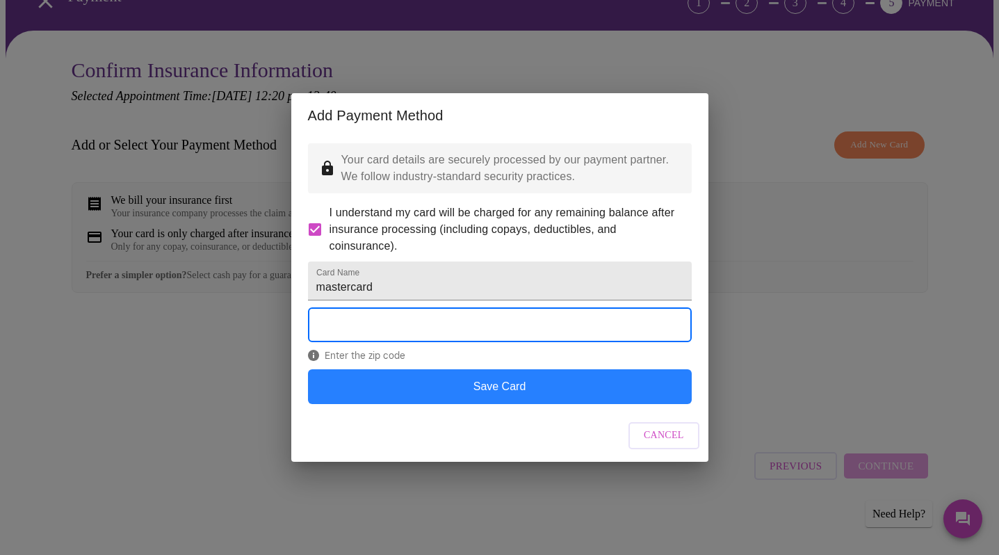
click at [512, 400] on button "Save Card" at bounding box center [500, 386] width 384 height 35
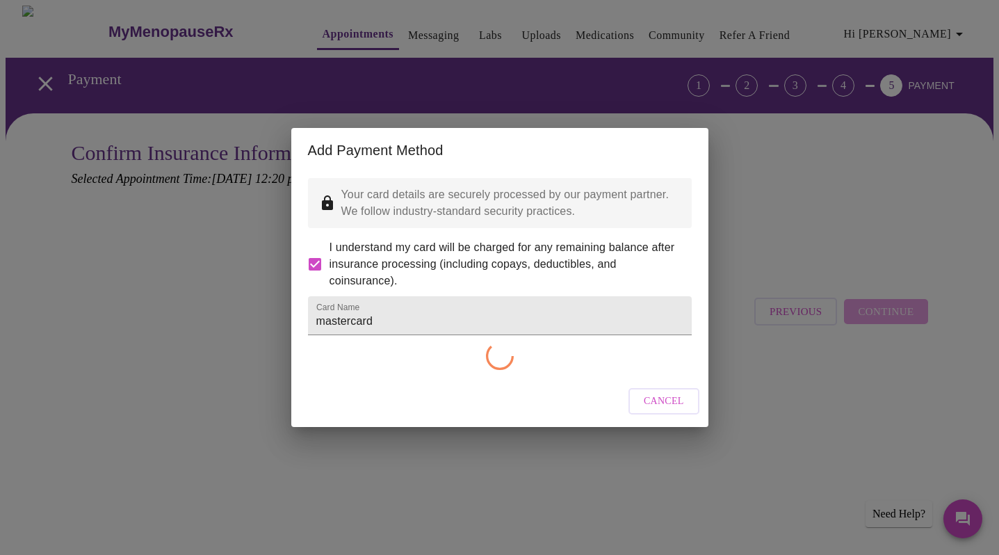
scroll to position [0, 0]
checkbox input "false"
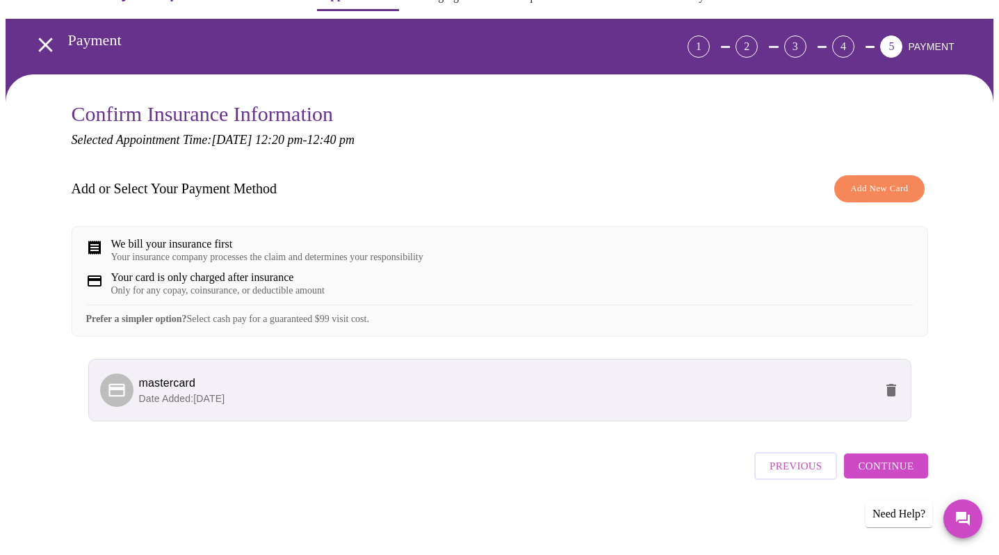
scroll to position [50, 0]
click at [882, 466] on span "Continue" at bounding box center [886, 466] width 56 height 18
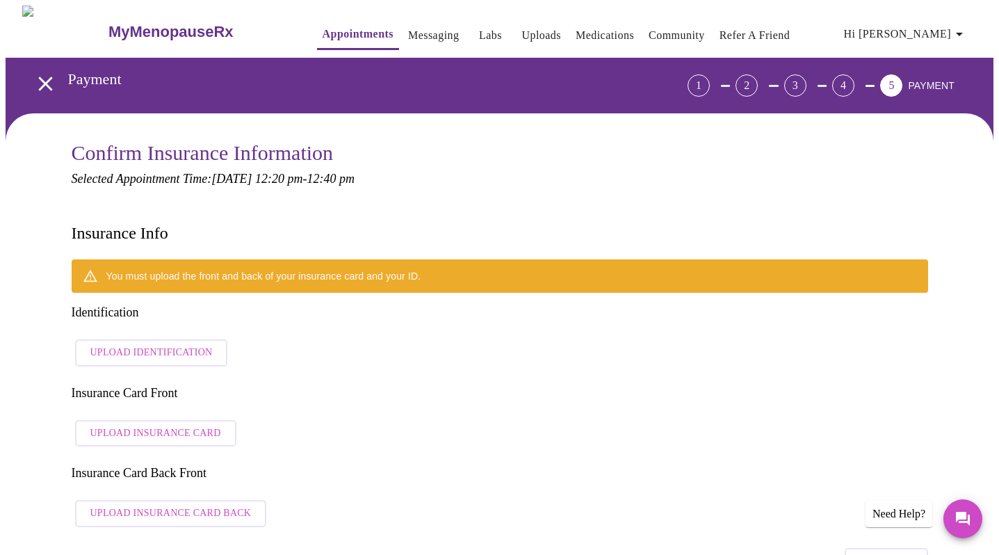
scroll to position [0, 0]
click at [115, 344] on span "Upload Identification" at bounding box center [151, 352] width 122 height 17
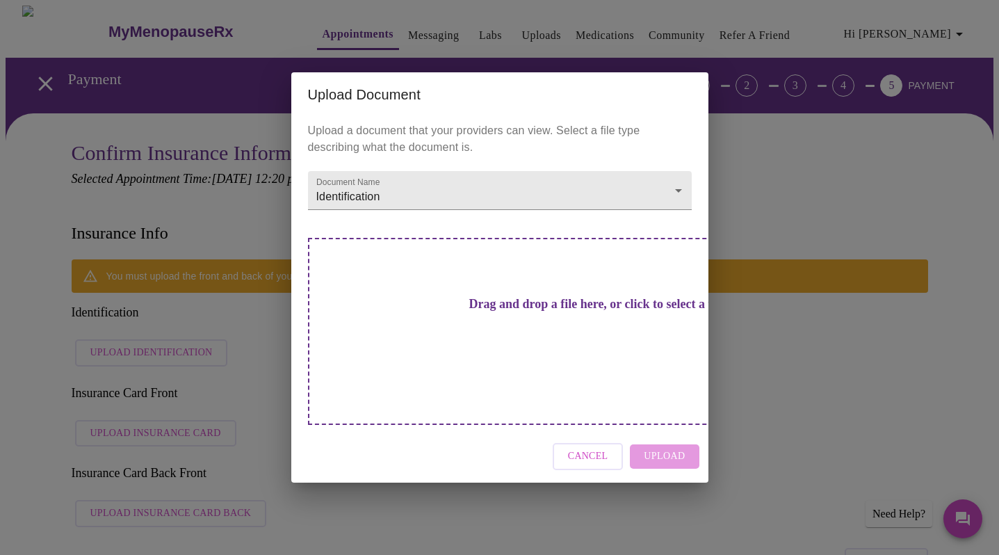
click at [482, 311] on h3 "Drag and drop a file here, or click to select a file" at bounding box center [597, 304] width 384 height 15
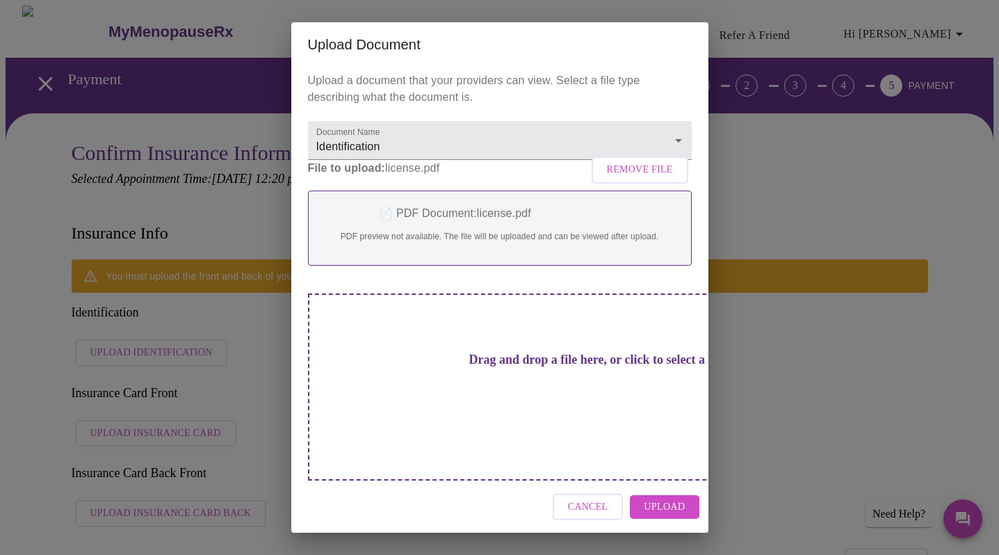
click at [683, 499] on span "Upload" at bounding box center [664, 506] width 41 height 17
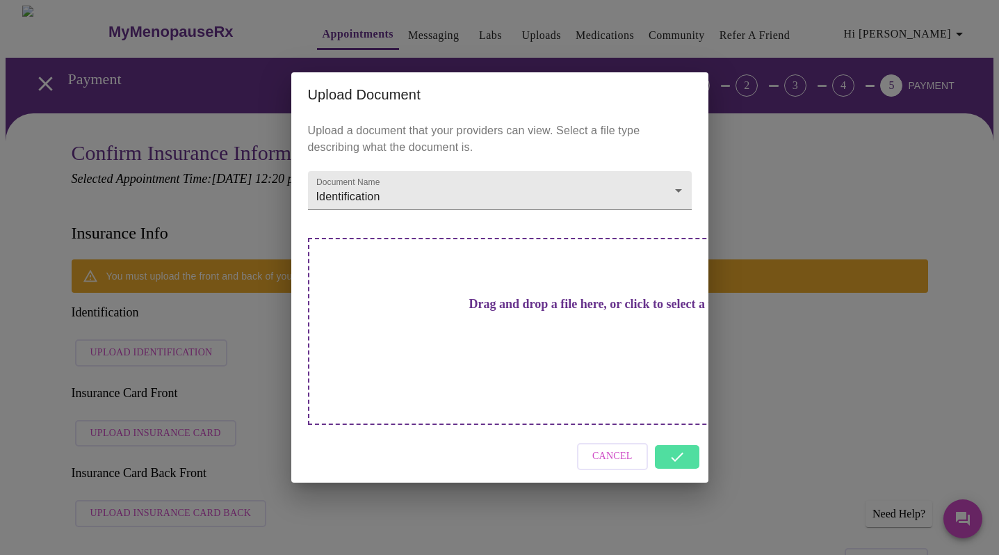
click at [467, 484] on div "Upload Document Upload a document that your providers can view. Select a file t…" at bounding box center [499, 277] width 999 height 555
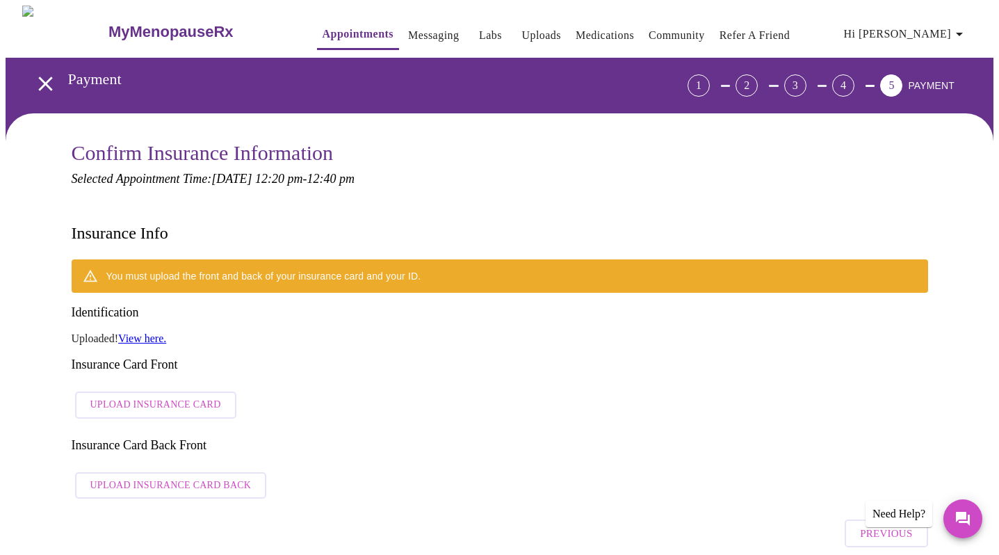
click at [139, 396] on span "Upload Insurance Card" at bounding box center [155, 404] width 131 height 17
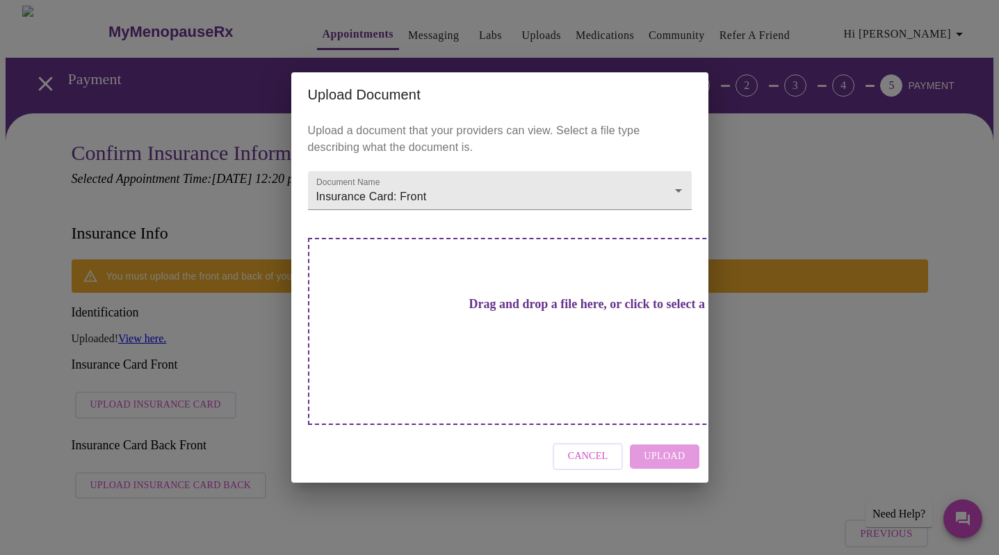
click at [459, 311] on h3 "Drag and drop a file here, or click to select a file" at bounding box center [597, 304] width 384 height 15
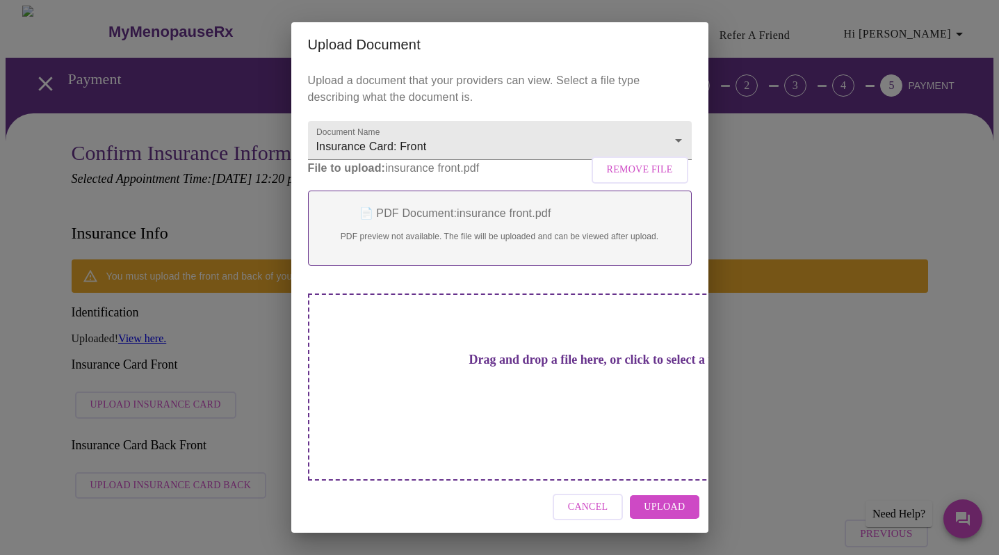
click at [667, 498] on span "Upload" at bounding box center [664, 506] width 41 height 17
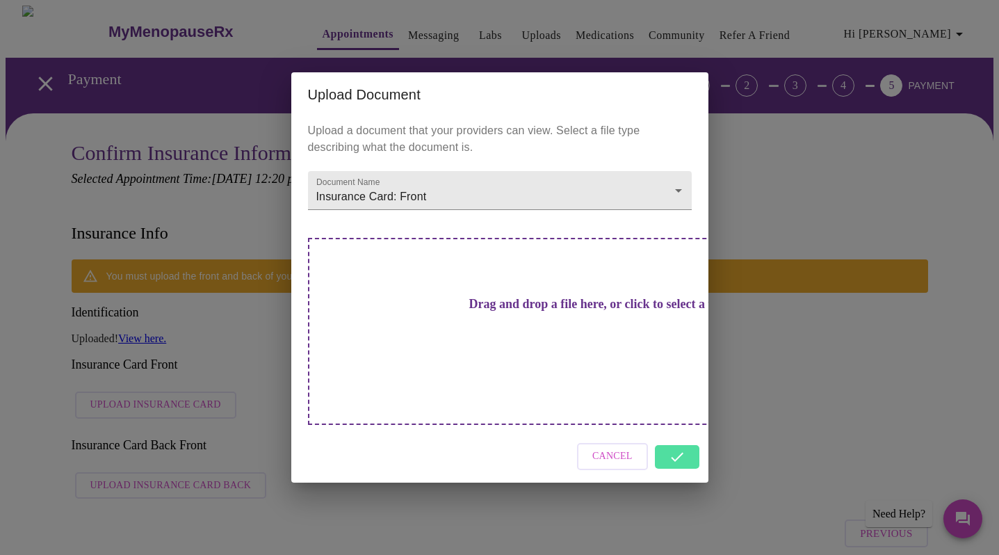
click at [638, 494] on div "Upload Document Upload a document that your providers can view. Select a file t…" at bounding box center [499, 277] width 999 height 555
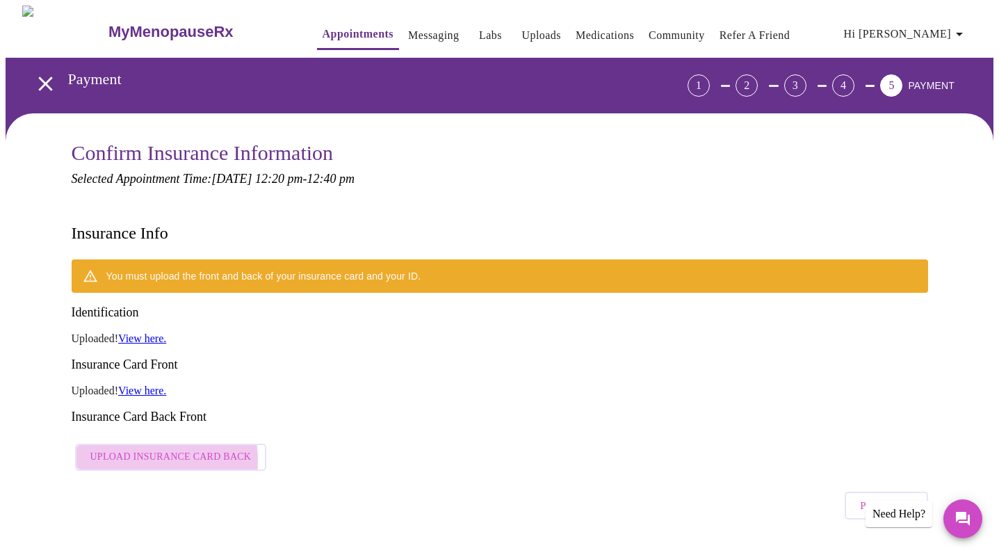
click at [131, 448] on span "Upload Insurance Card Back" at bounding box center [170, 456] width 161 height 17
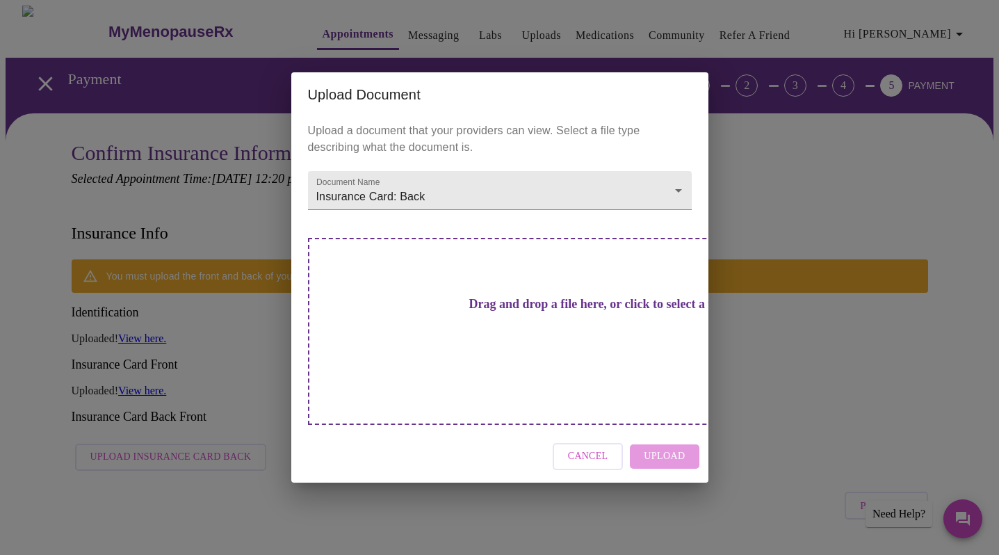
click at [481, 311] on h3 "Drag and drop a file here, or click to select a file" at bounding box center [597, 304] width 384 height 15
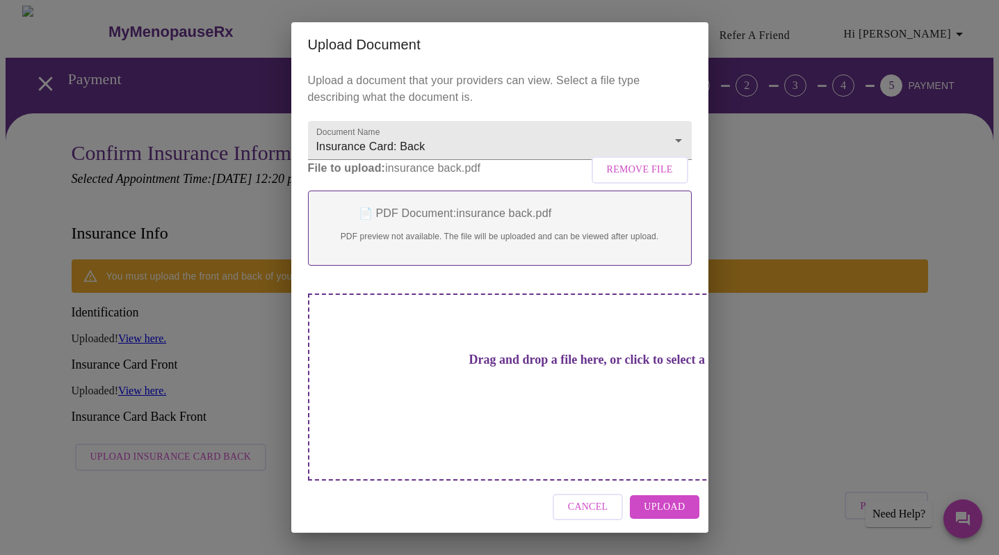
click at [665, 498] on span "Upload" at bounding box center [664, 506] width 41 height 17
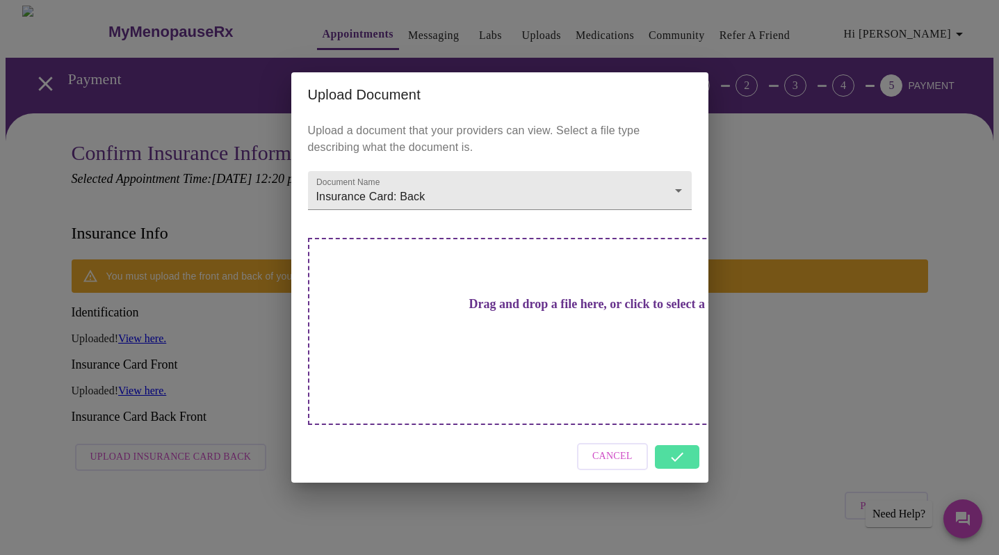
click at [741, 471] on div "Upload Document Upload a document that your providers can view. Select a file t…" at bounding box center [499, 277] width 999 height 555
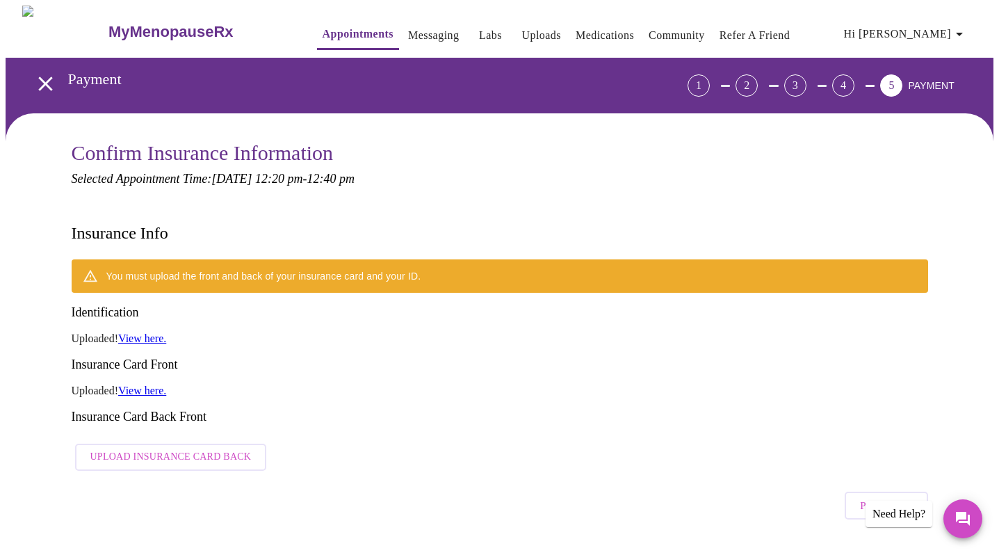
scroll to position [87, 0]
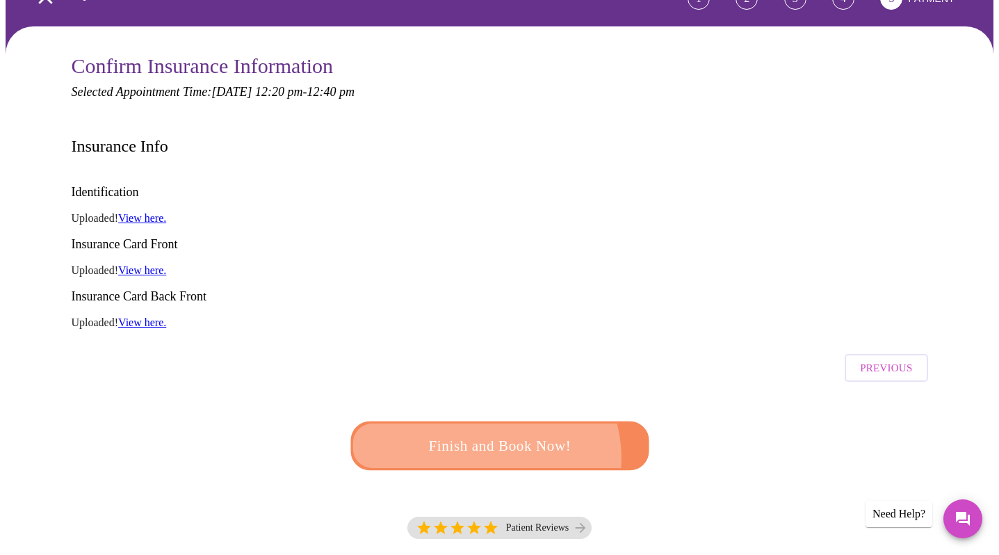
click at [481, 433] on span "Finish and Book Now!" at bounding box center [500, 446] width 258 height 26
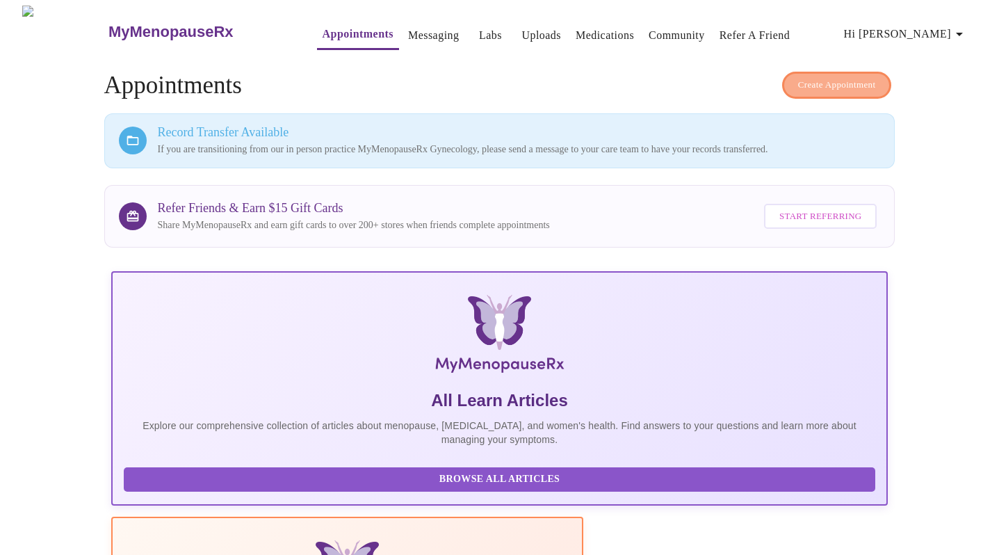
click at [809, 83] on span "Create Appointment" at bounding box center [837, 85] width 78 height 16
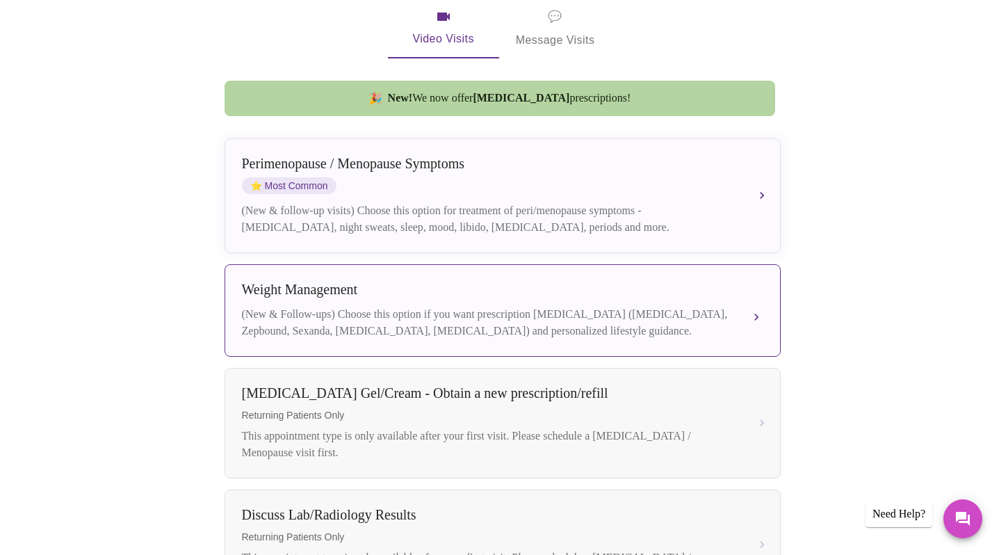
scroll to position [320, 0]
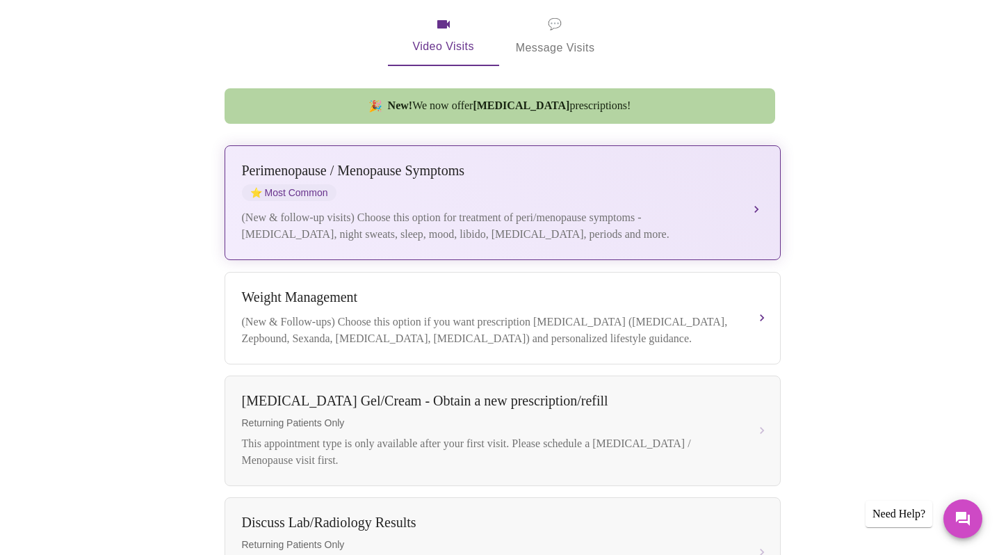
click at [648, 209] on div "(New & follow-up visits) Choose this option for treatment of peri/menopause sym…" at bounding box center [489, 225] width 494 height 33
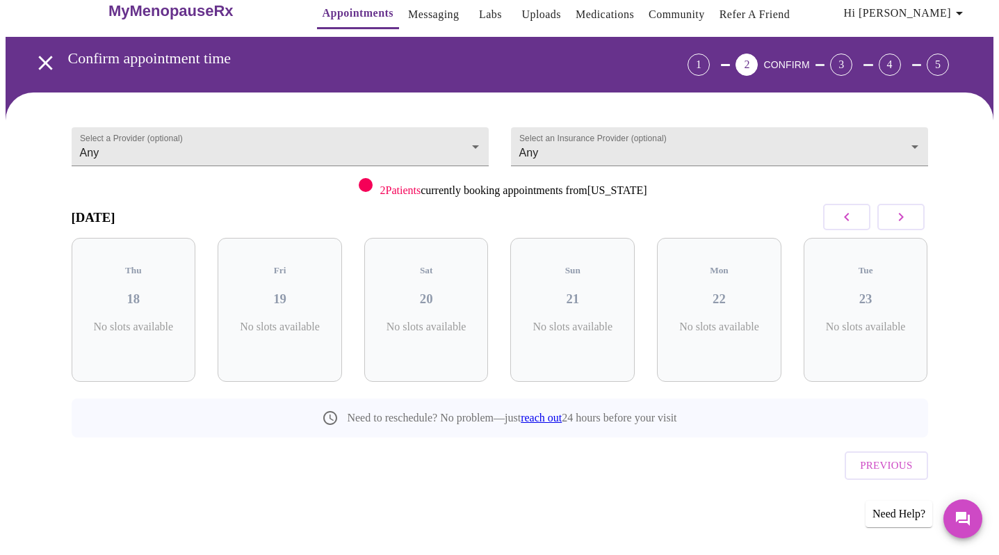
scroll to position [0, 0]
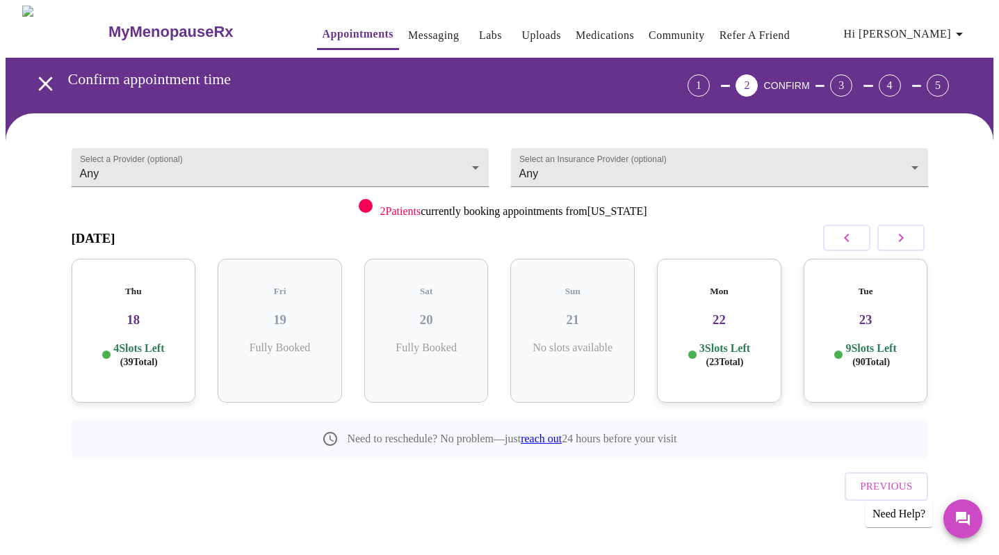
click at [323, 35] on link "Appointments" at bounding box center [358, 33] width 71 height 19
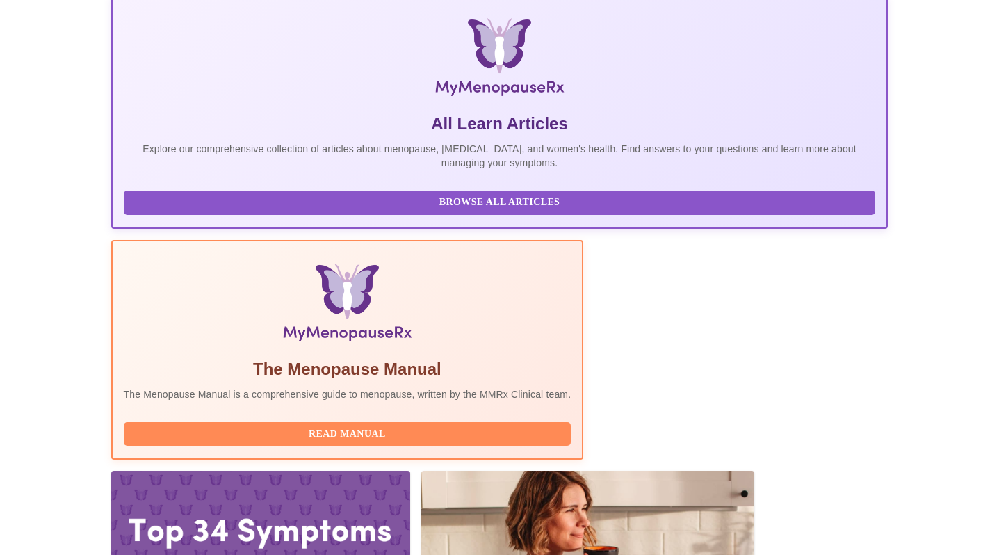
scroll to position [276, 0]
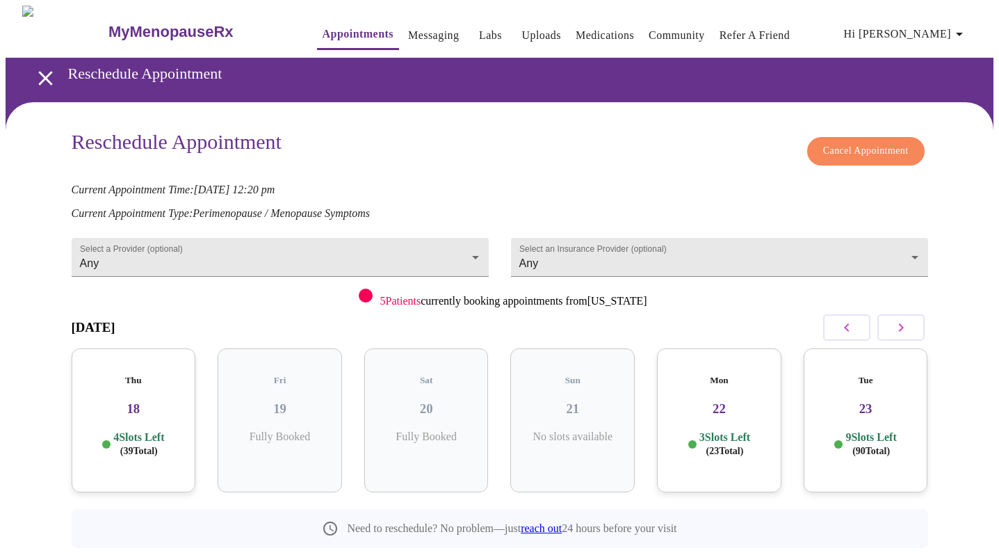
click at [906, 326] on icon "button" at bounding box center [901, 327] width 17 height 17
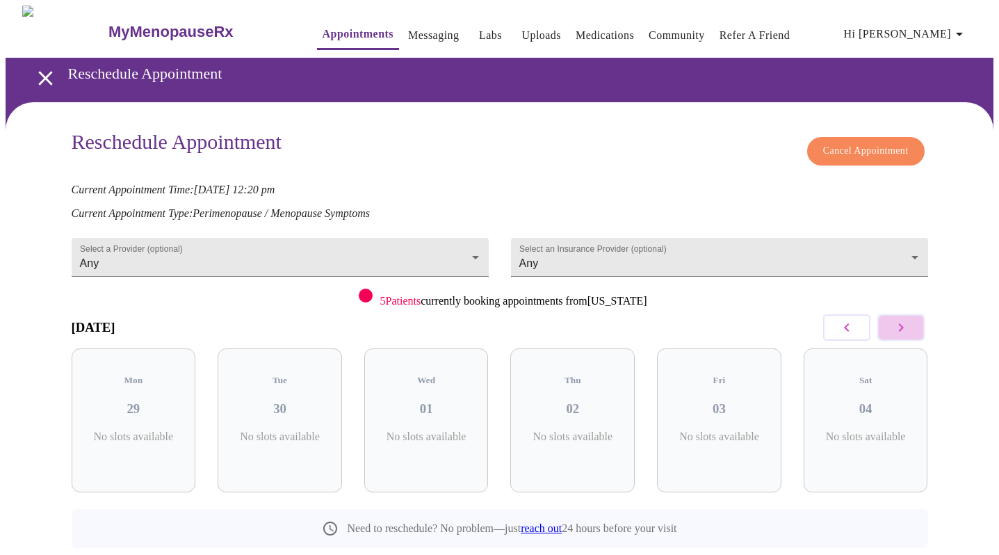
click at [906, 326] on icon "button" at bounding box center [901, 327] width 17 height 17
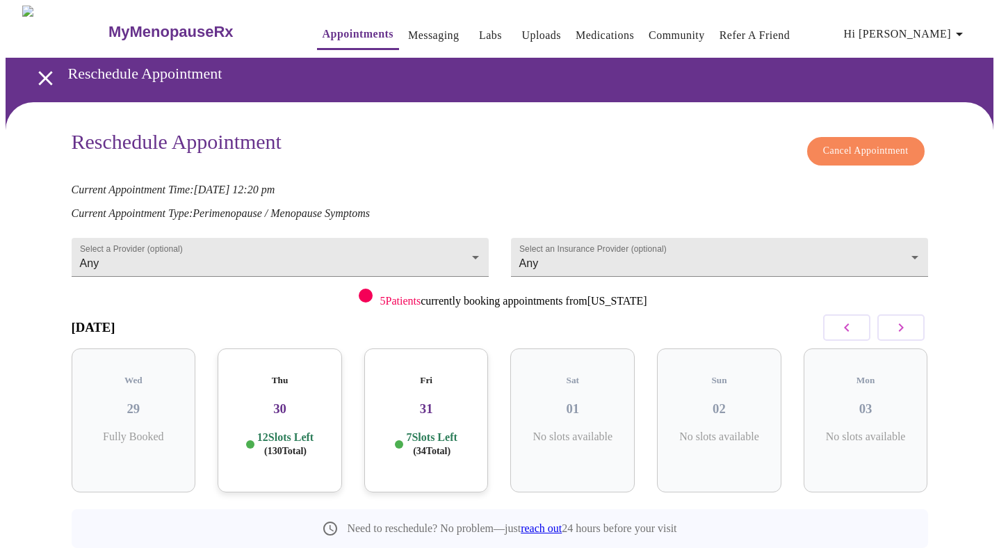
click at [129, 405] on div "Wed 29 Fully Booked" at bounding box center [134, 420] width 124 height 144
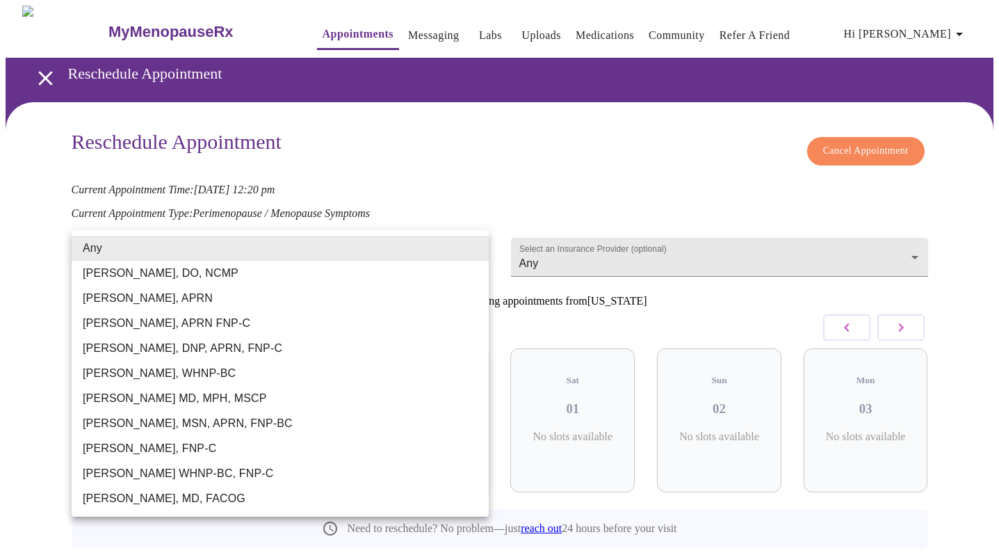
click at [466, 250] on body "MyMenopauseRx Appointments Messaging Labs Uploads Medications Community Refer a…" at bounding box center [500, 308] width 988 height 605
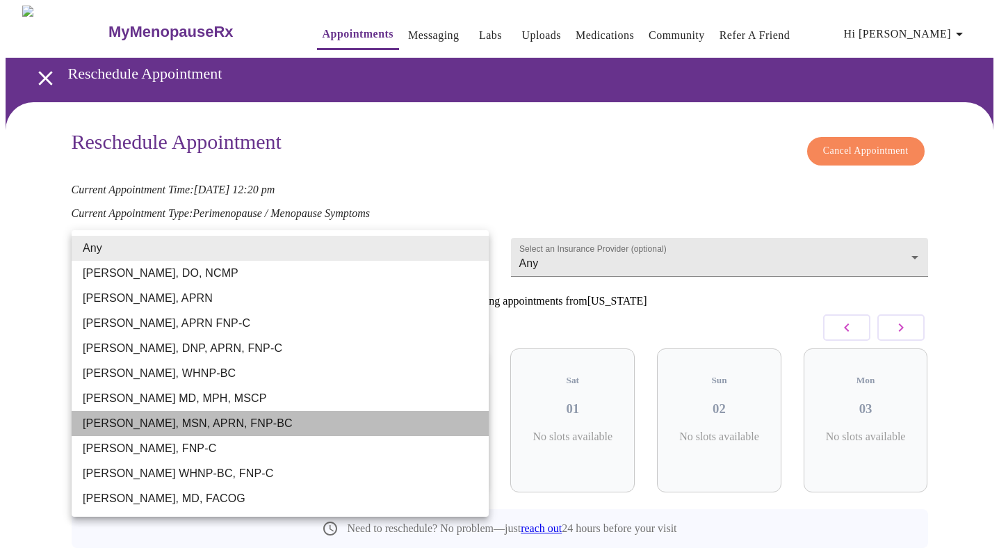
click at [243, 421] on li "[PERSON_NAME], MSN, APRN, FNP-BC" at bounding box center [280, 423] width 417 height 25
type input "[PERSON_NAME], MSN, APRN, FNP-BC"
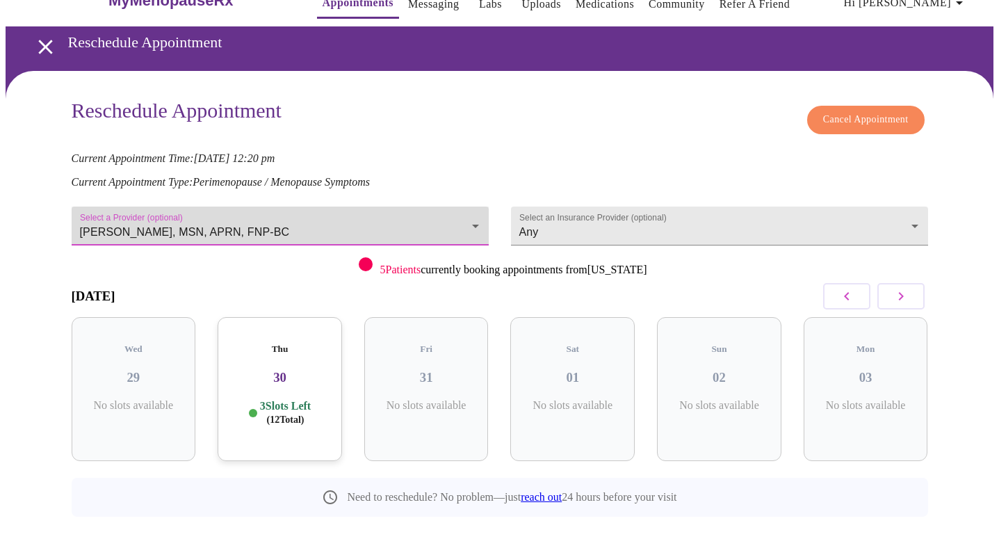
scroll to position [31, 0]
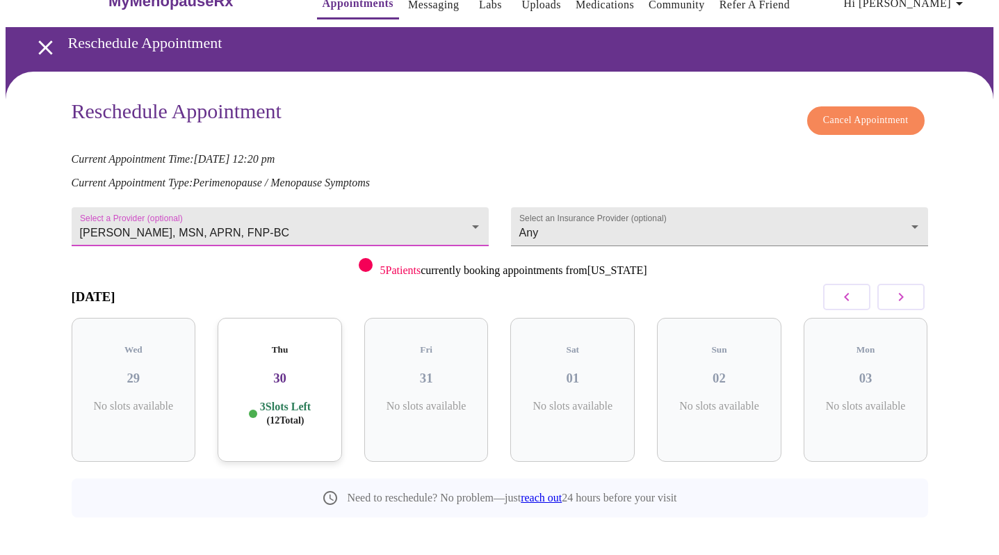
click at [289, 384] on div "Thu 30 3 Slots Left ( 12 Total)" at bounding box center [280, 390] width 124 height 144
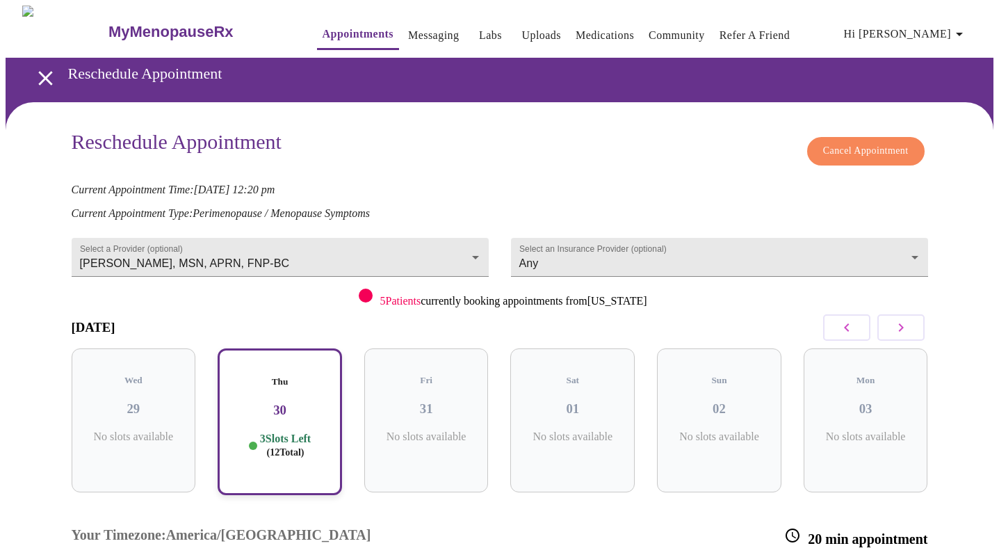
scroll to position [0, 0]
click at [323, 31] on link "Appointments" at bounding box center [358, 33] width 71 height 19
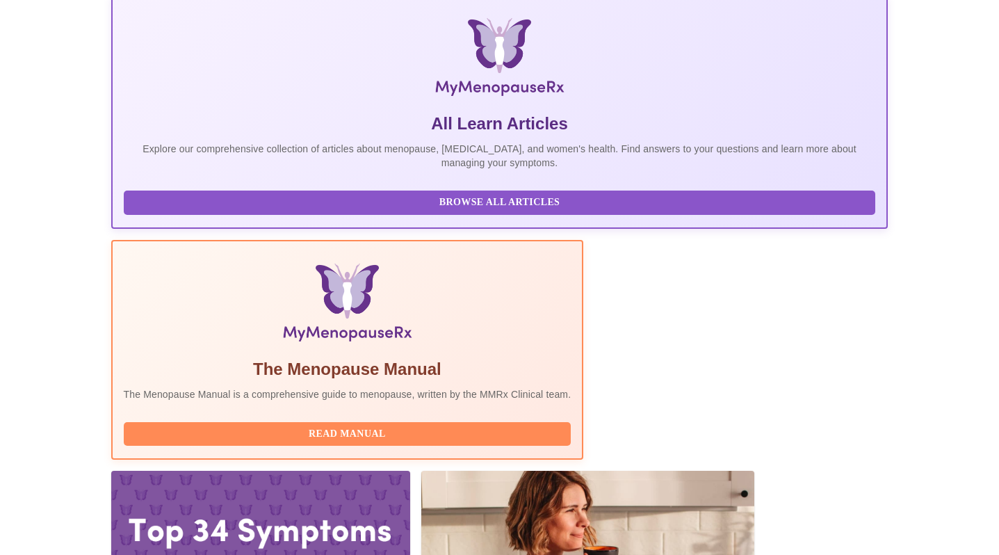
scroll to position [276, 0]
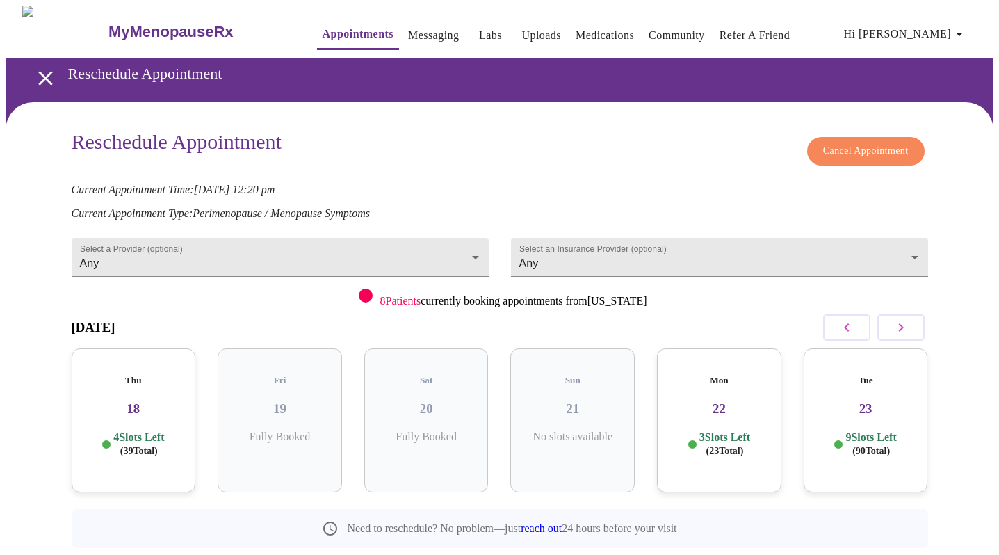
click at [863, 144] on span "Cancel Appointment" at bounding box center [866, 151] width 86 height 17
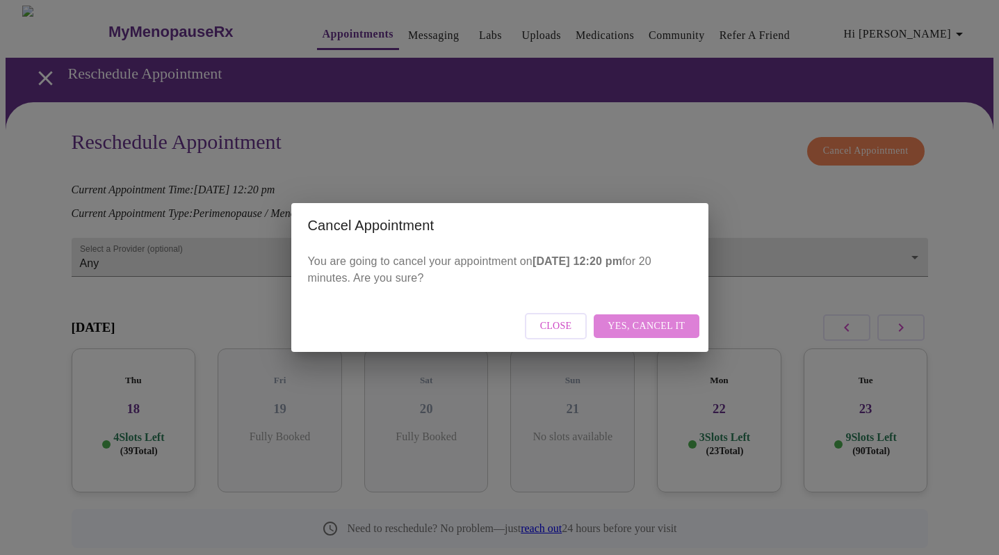
click at [651, 328] on span "Yes, cancel it" at bounding box center [646, 326] width 77 height 17
click at [615, 335] on button "Close" at bounding box center [616, 326] width 63 height 27
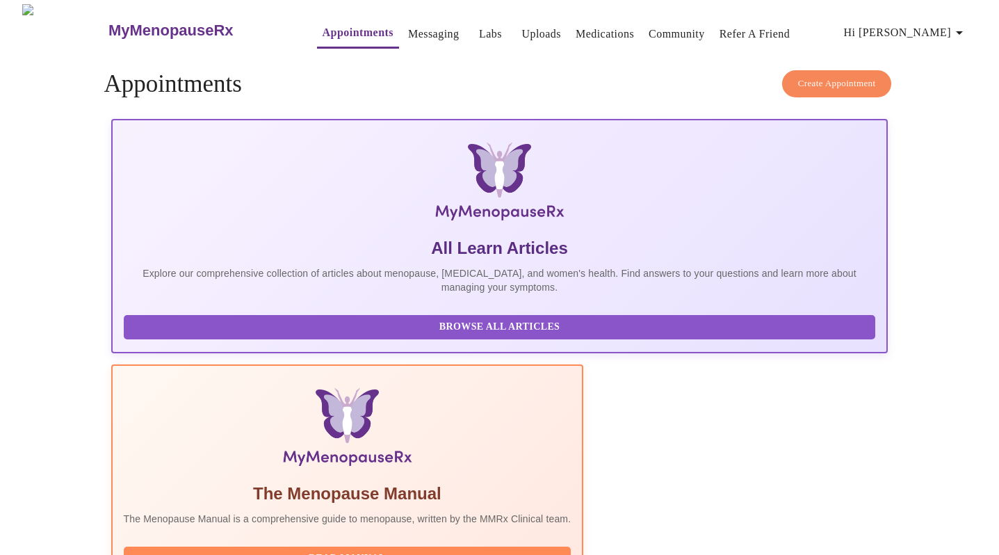
scroll to position [1, 0]
click at [832, 81] on span "Create Appointment" at bounding box center [837, 84] width 78 height 16
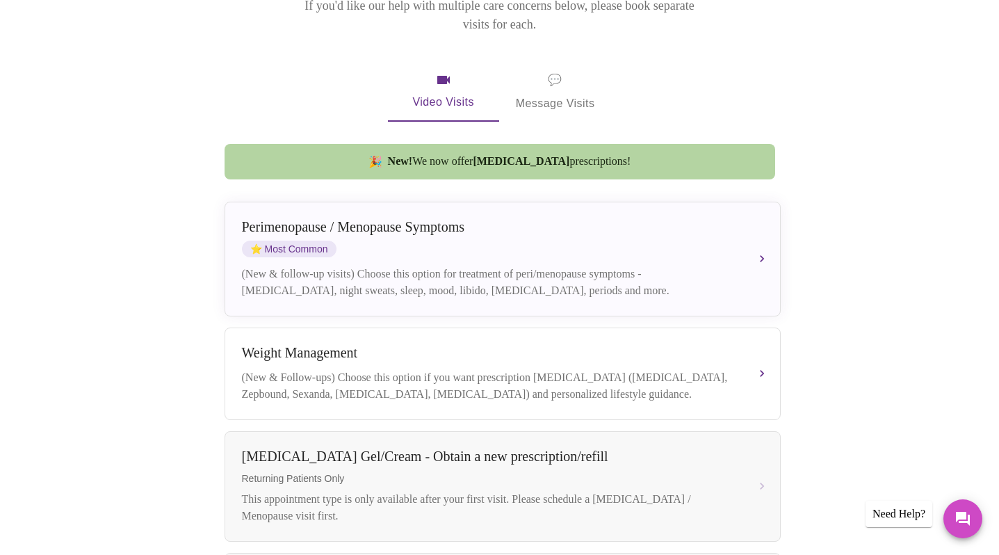
scroll to position [286, 0]
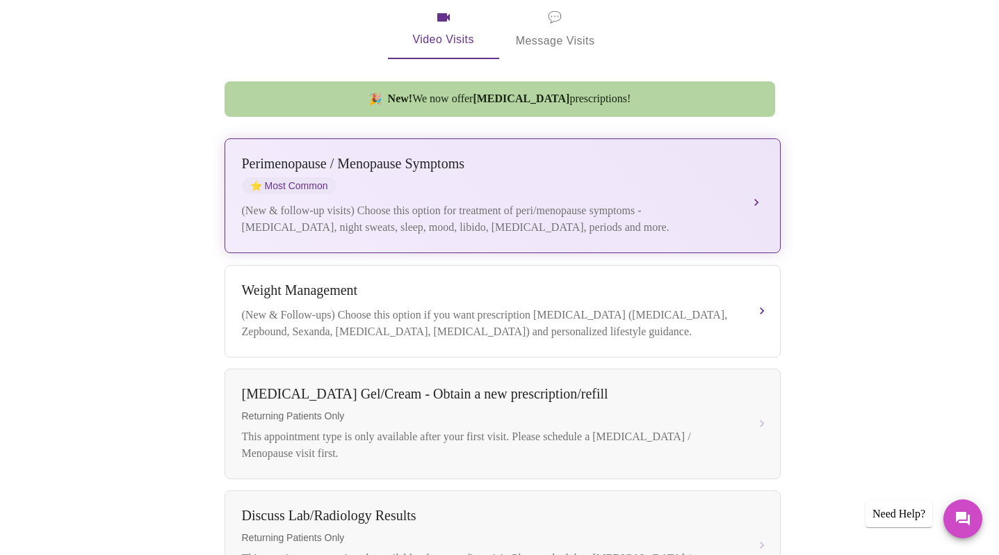
click at [530, 202] on div "(New & follow-up visits) Choose this option for treatment of peri/menopause sym…" at bounding box center [489, 218] width 494 height 33
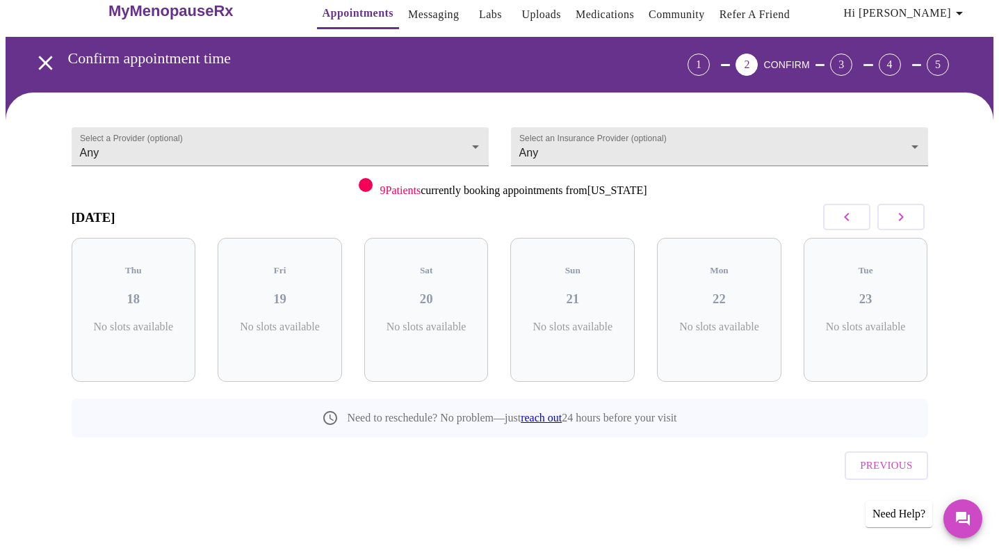
scroll to position [0, 0]
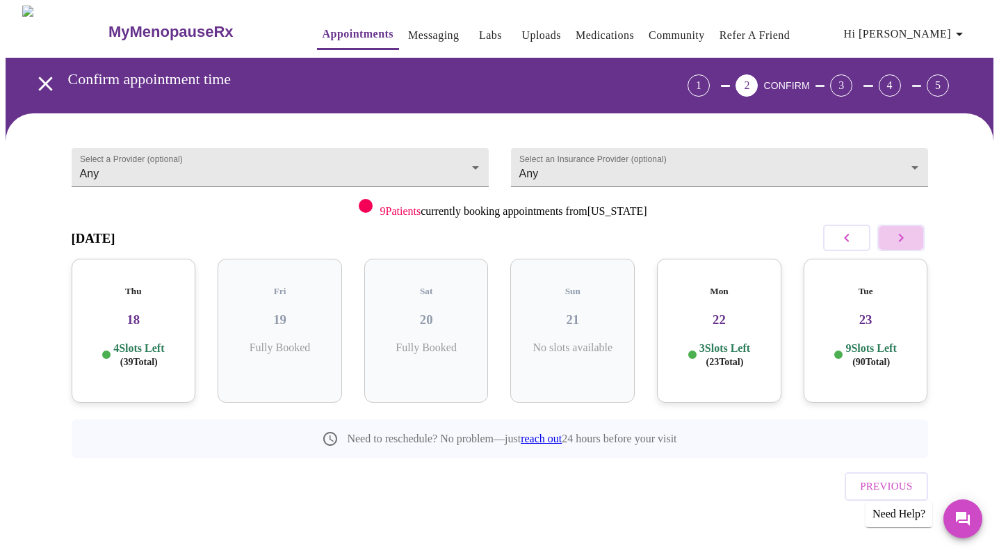
click at [900, 240] on icon "button" at bounding box center [900, 238] width 5 height 8
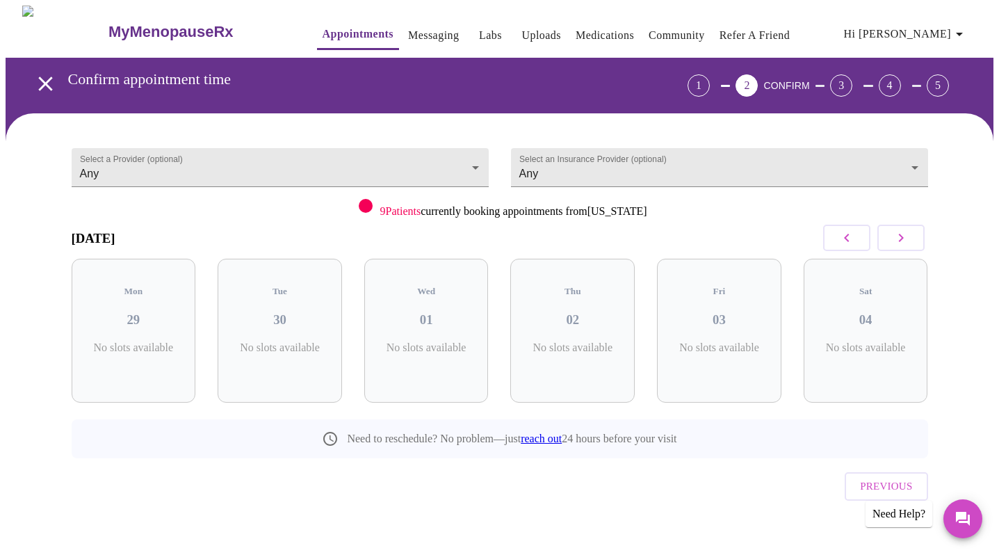
click at [900, 240] on icon "button" at bounding box center [900, 238] width 5 height 8
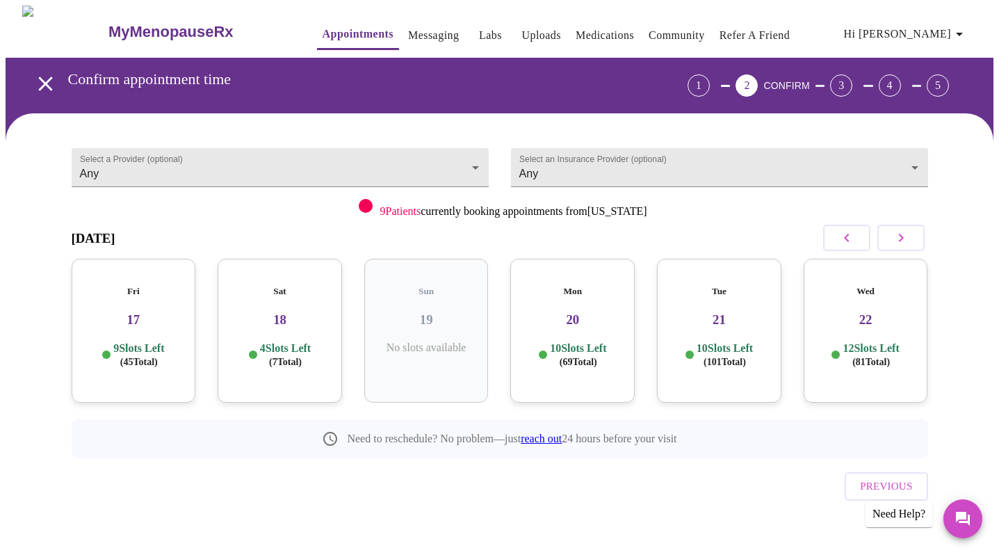
click at [900, 240] on icon "button" at bounding box center [900, 238] width 5 height 8
click at [144, 312] on h3 "29" at bounding box center [134, 319] width 102 height 15
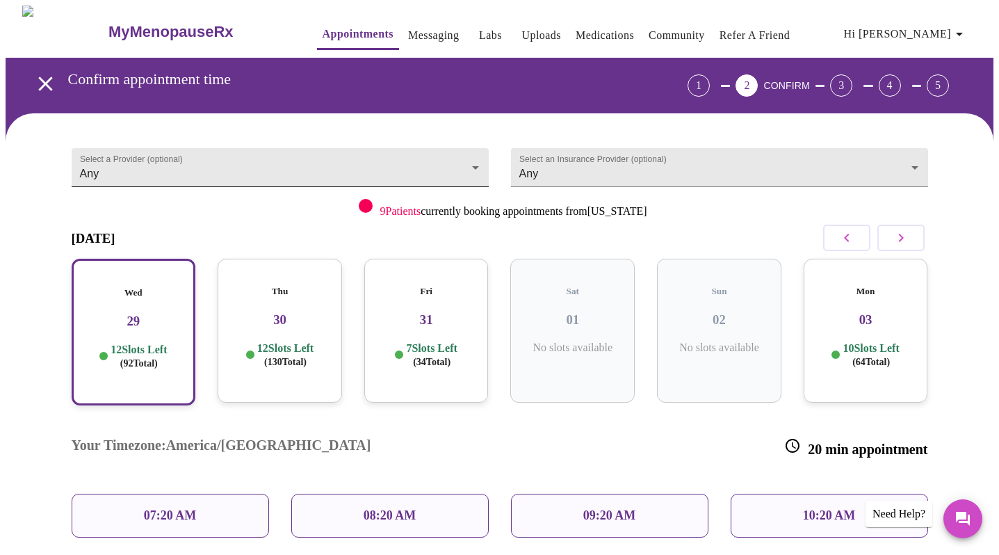
click at [471, 165] on body "MyMenopauseRx Appointments Messaging Labs Uploads Medications Community Refer a…" at bounding box center [500, 421] width 988 height 831
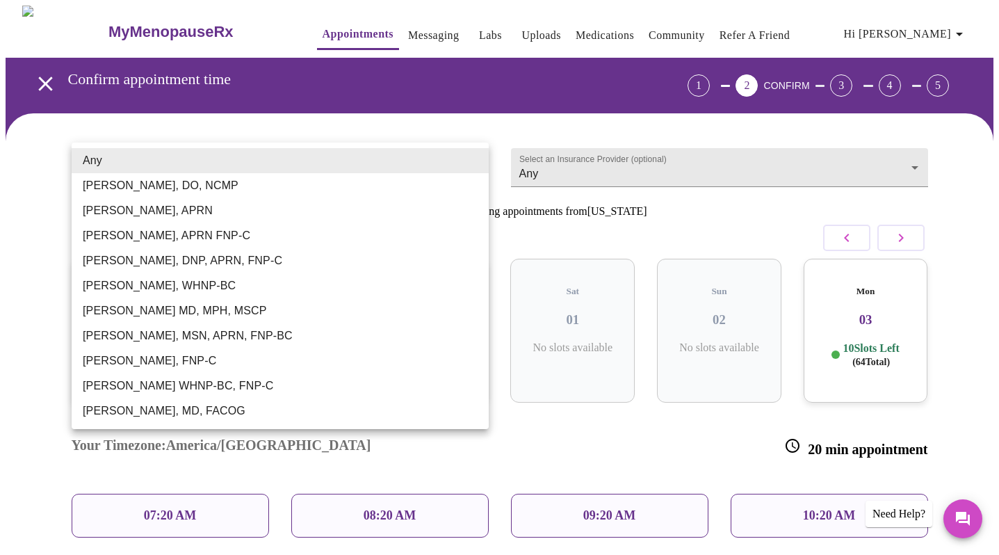
click at [142, 332] on li "[PERSON_NAME], MSN, APRN, FNP-BC" at bounding box center [280, 335] width 417 height 25
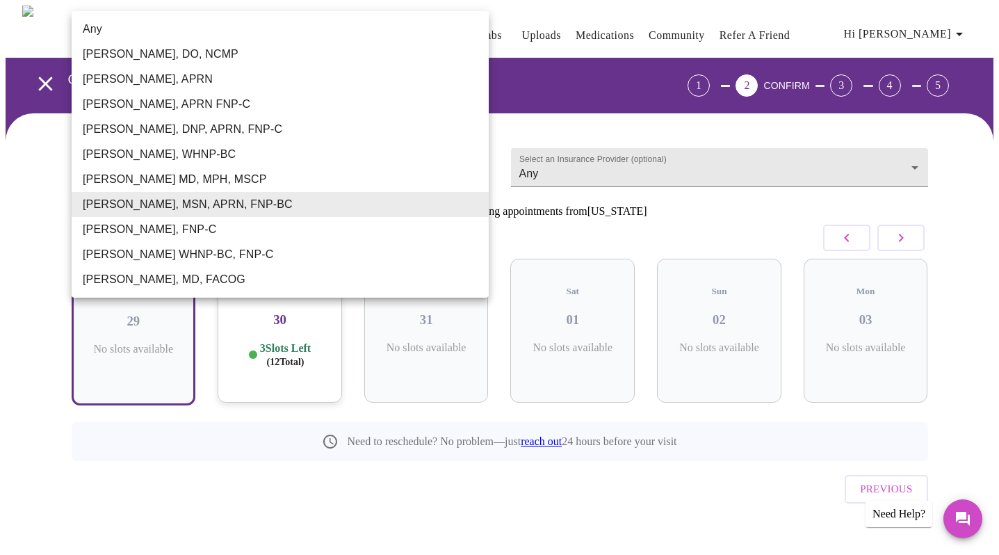
click at [474, 163] on body "MyMenopauseRx Appointments Messaging Labs Uploads Medications Community Refer a…" at bounding box center [500, 289] width 988 height 567
click at [213, 82] on li "[PERSON_NAME], APRN" at bounding box center [280, 79] width 417 height 25
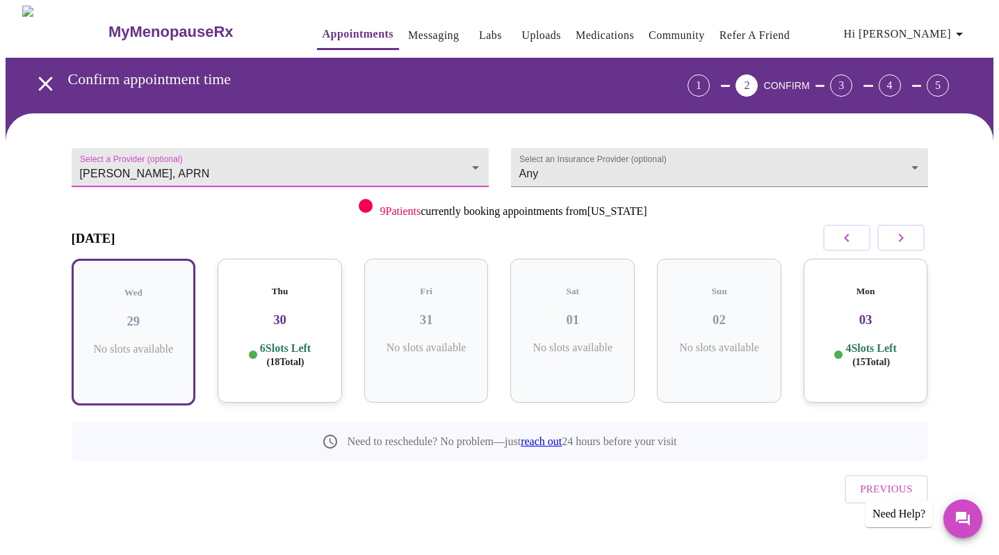
click at [469, 155] on body "MyMenopauseRx Appointments Messaging Labs Uploads Medications Community Refer a…" at bounding box center [500, 289] width 988 height 567
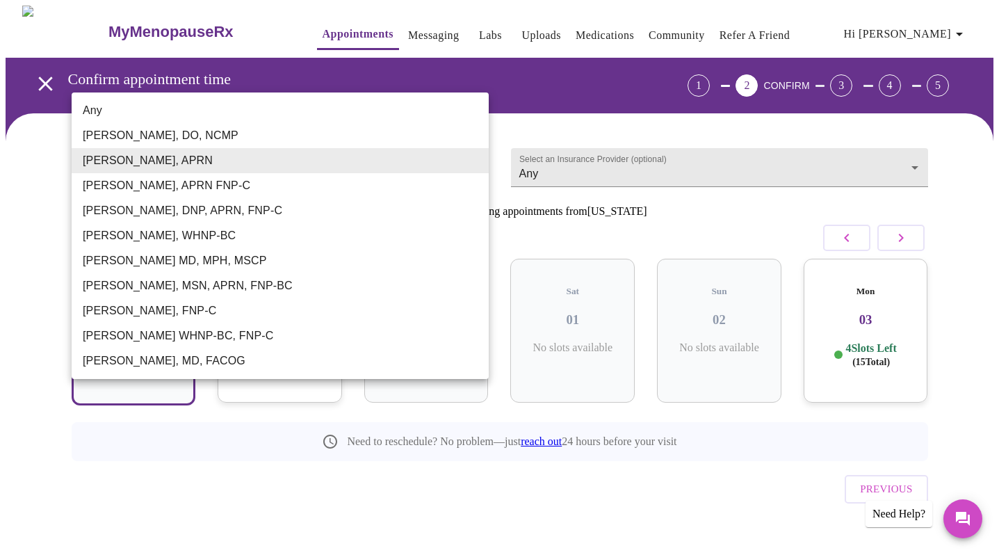
click at [168, 279] on li "[PERSON_NAME], MSN, APRN, FNP-BC" at bounding box center [280, 285] width 417 height 25
type input "[PERSON_NAME], MSN, APRN, FNP-BC"
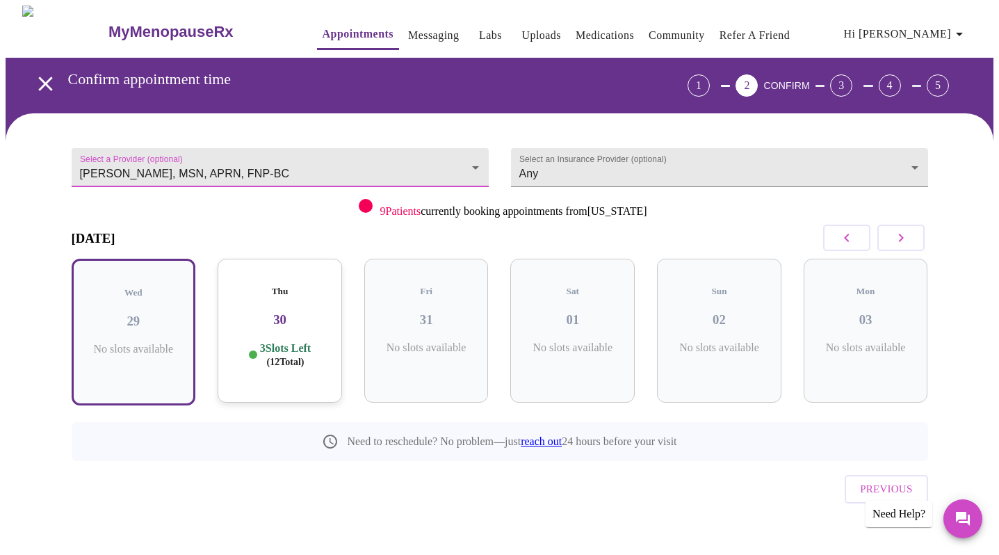
click at [276, 341] on p "3 Slots Left ( 12 Total)" at bounding box center [285, 354] width 51 height 27
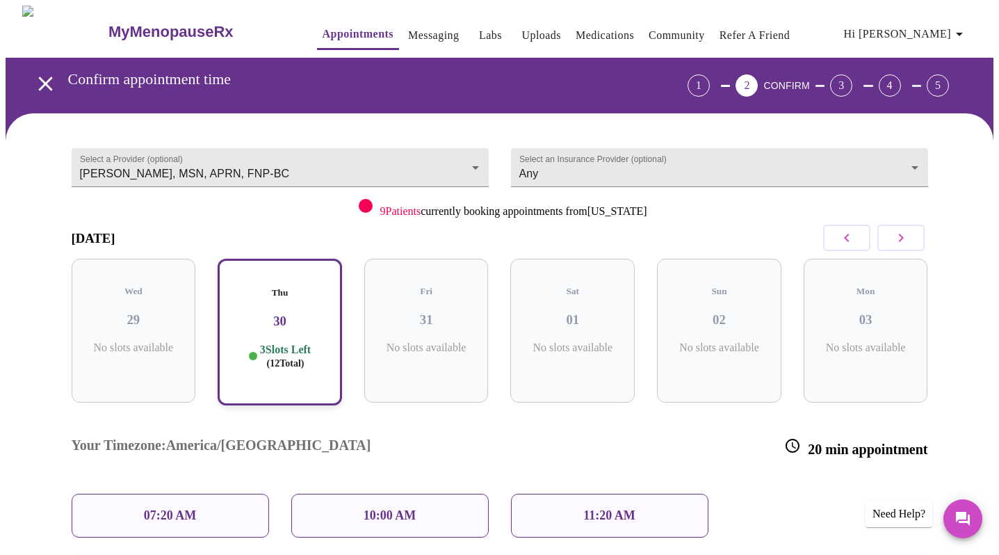
click at [608, 508] on p "11:20 AM" at bounding box center [609, 515] width 52 height 15
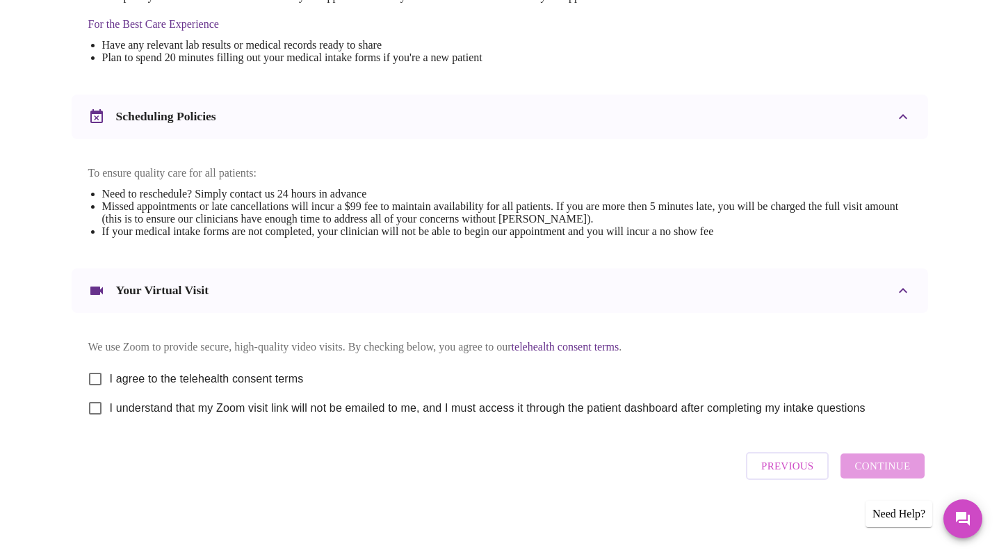
scroll to position [453, 0]
click at [104, 371] on input "I agree to the telehealth consent terms" at bounding box center [95, 378] width 29 height 29
checkbox input "true"
click at [96, 409] on input "I understand that my Zoom visit link will not be emailed to me, and I must acce…" at bounding box center [95, 407] width 29 height 29
checkbox input "true"
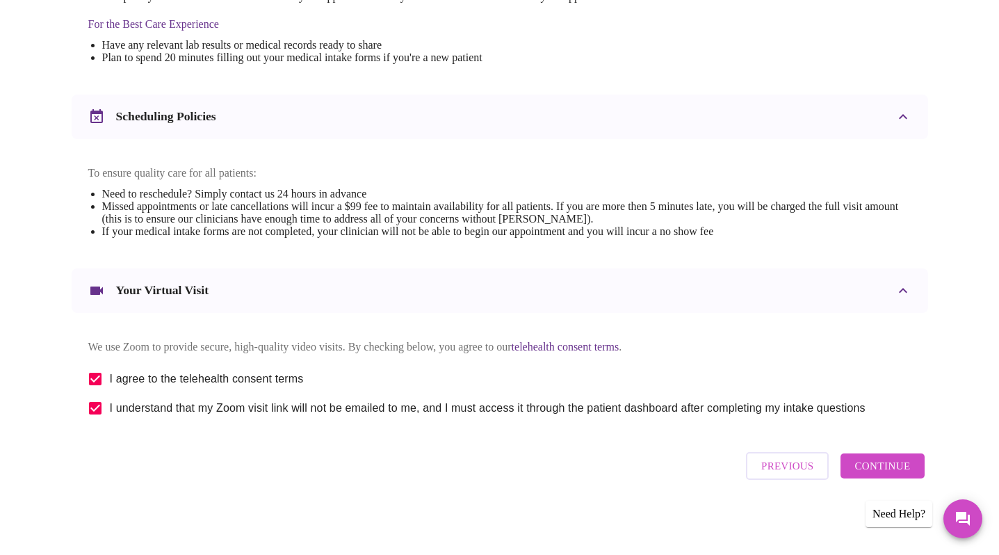
click at [886, 472] on span "Continue" at bounding box center [882, 466] width 56 height 18
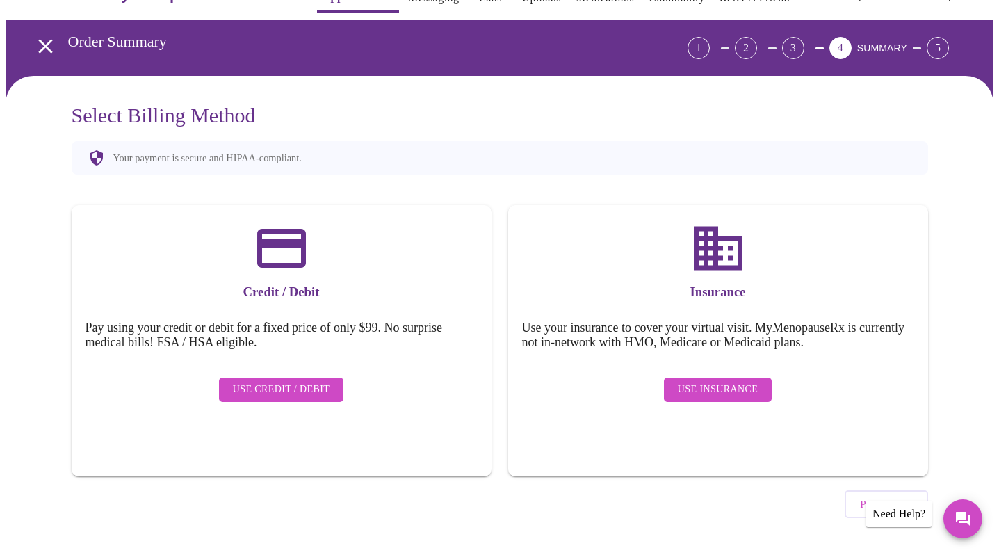
scroll to position [37, 0]
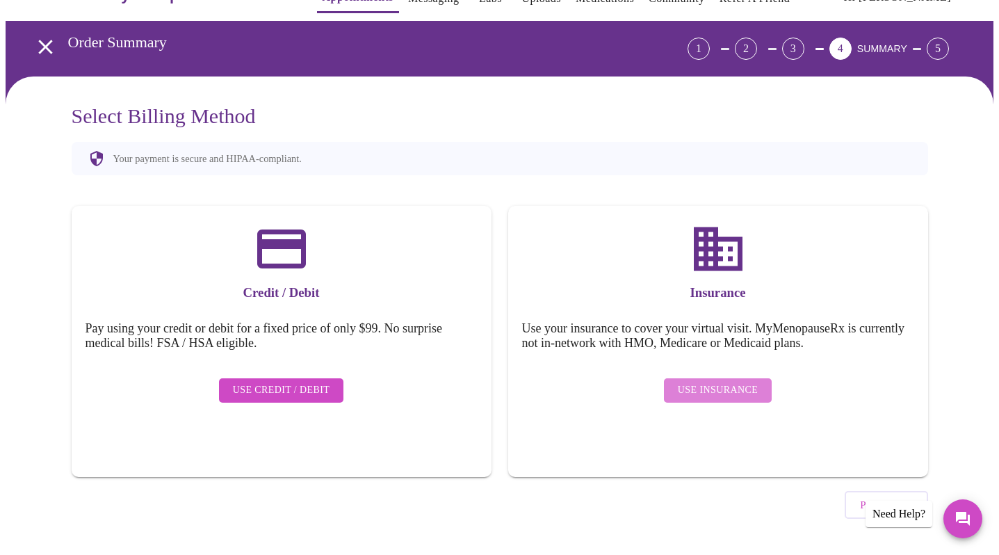
click at [735, 382] on span "Use Insurance" at bounding box center [718, 390] width 80 height 17
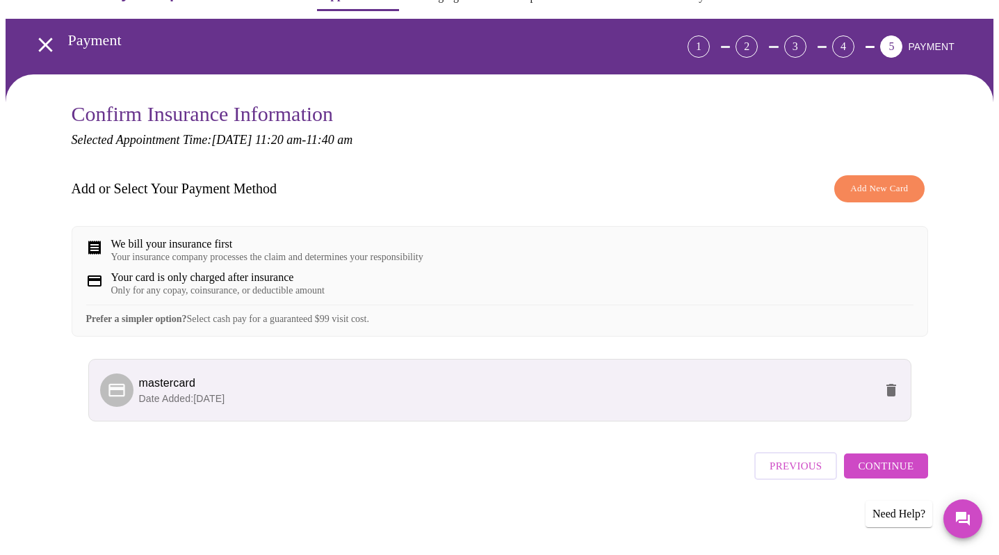
scroll to position [50, 0]
click at [877, 466] on span "Continue" at bounding box center [886, 466] width 56 height 18
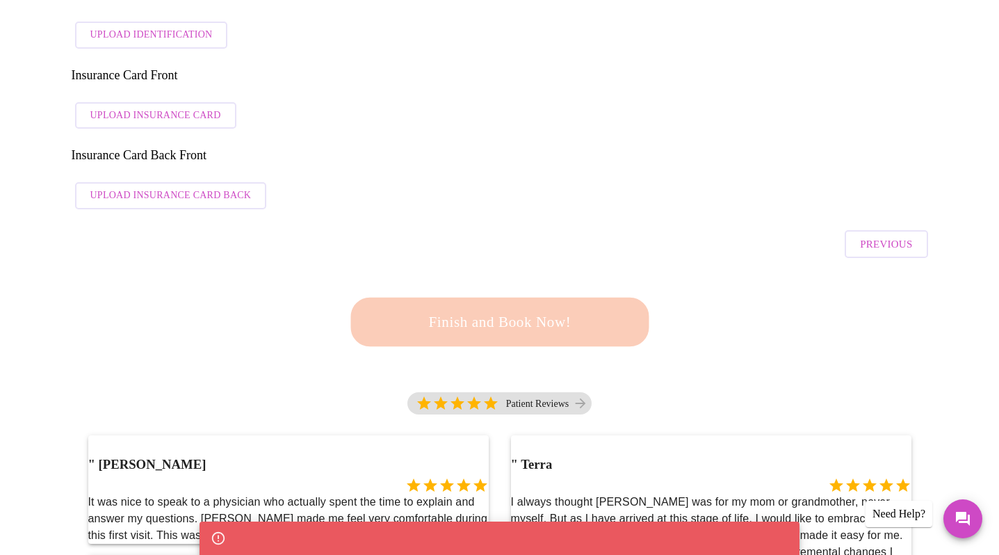
scroll to position [321, 0]
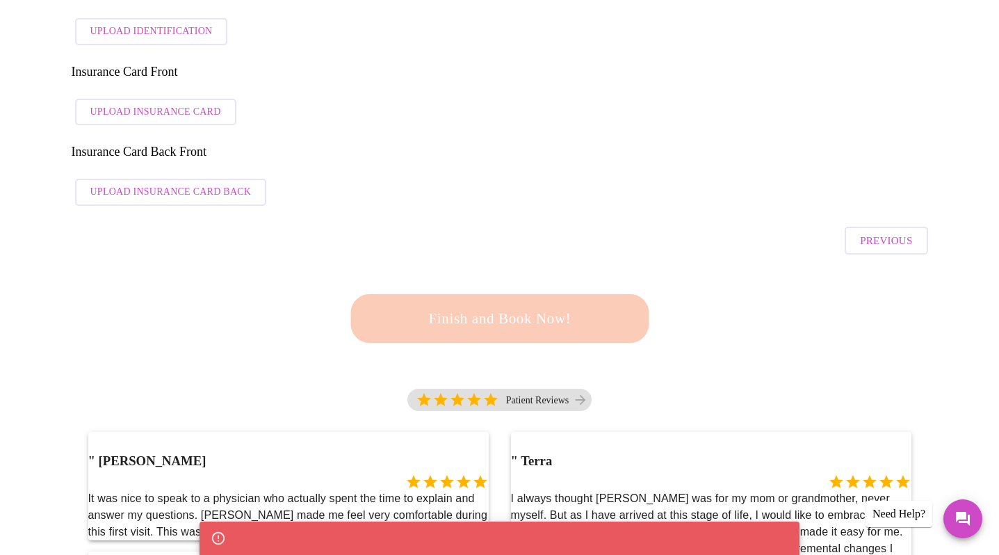
click at [444, 274] on div "Finish and Book Now!" at bounding box center [499, 318] width 315 height 88
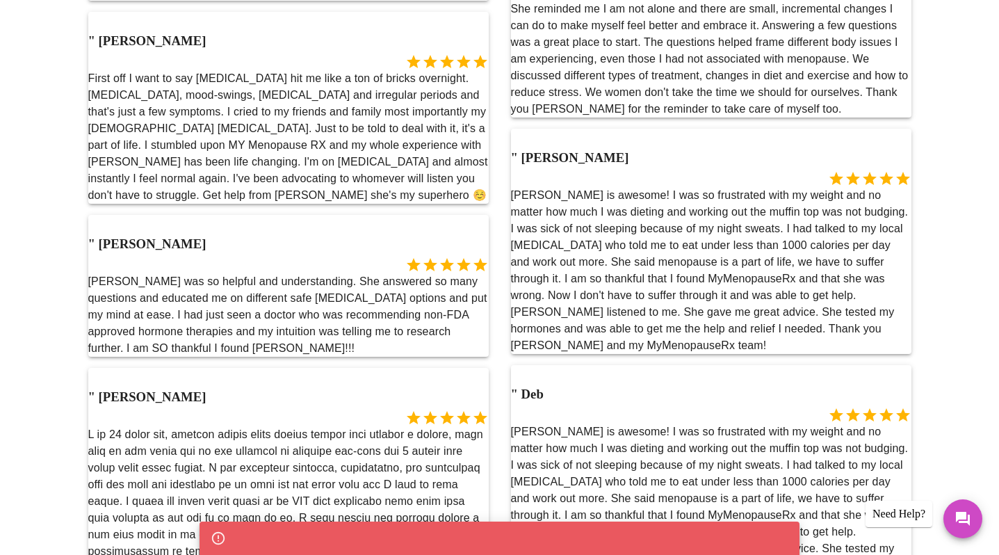
scroll to position [914, 0]
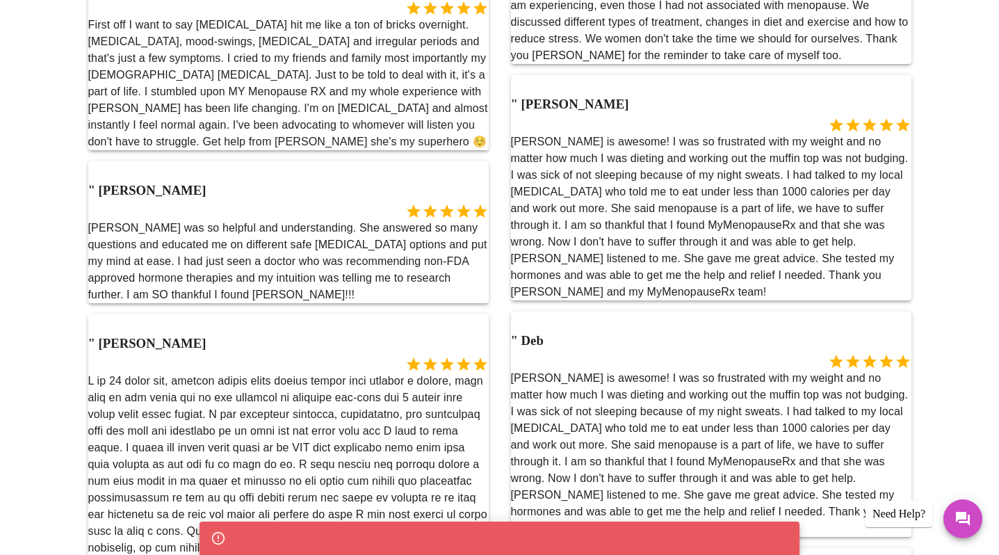
click at [441, 541] on div at bounding box center [499, 537] width 599 height 33
click at [440, 535] on div at bounding box center [499, 537] width 599 height 33
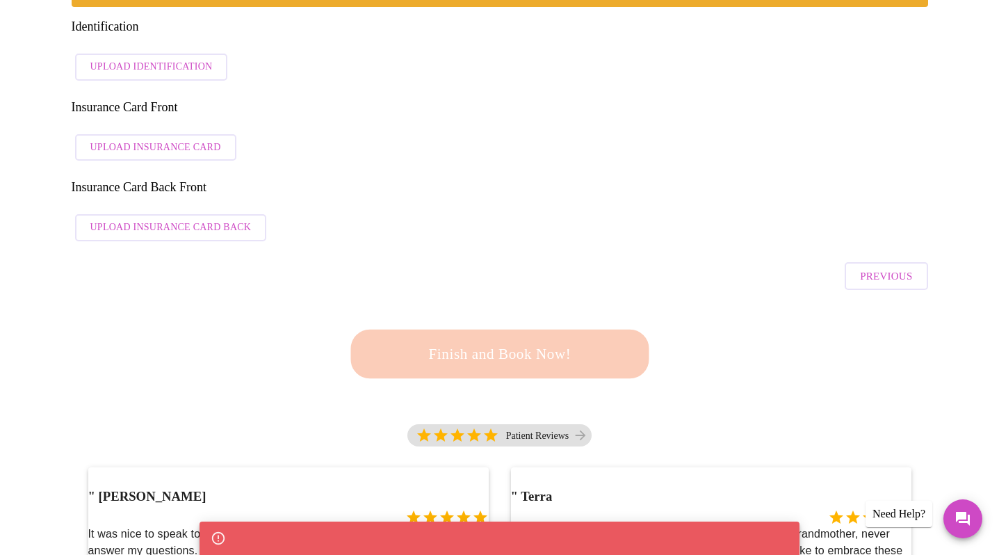
scroll to position [94, 0]
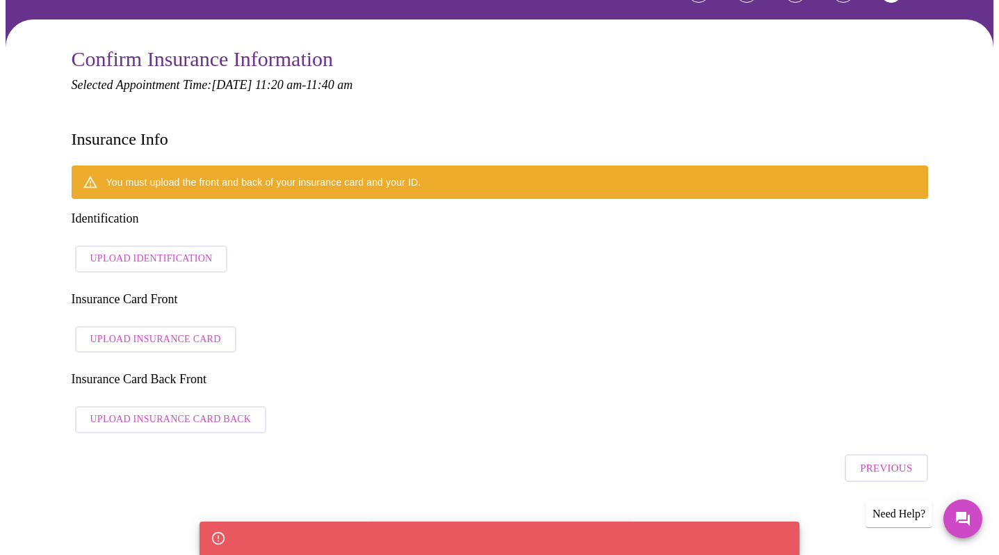
click at [127, 250] on span "Upload Identification" at bounding box center [151, 258] width 122 height 17
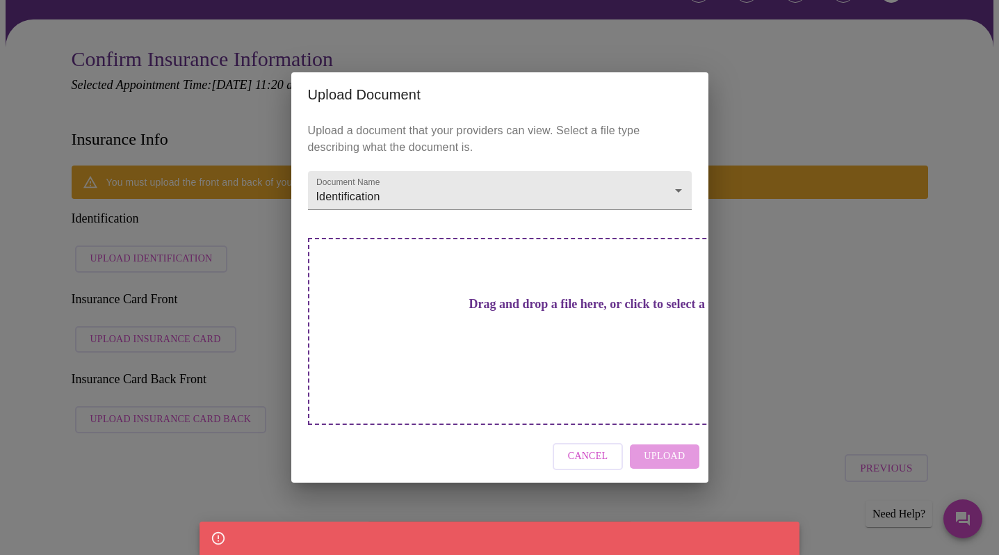
click at [455, 311] on h3 "Drag and drop a file here, or click to select a file" at bounding box center [597, 304] width 384 height 15
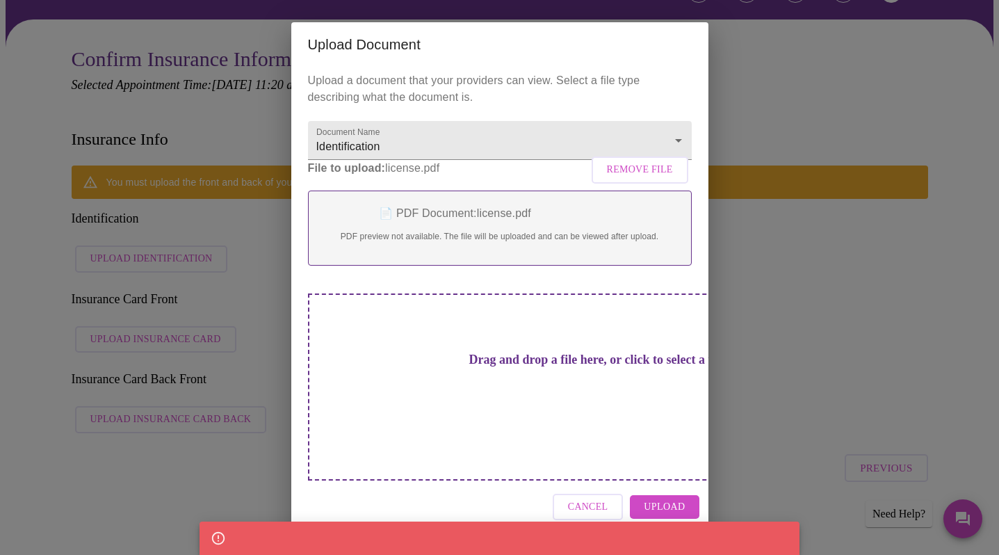
click at [692, 495] on button "Upload" at bounding box center [664, 507] width 69 height 24
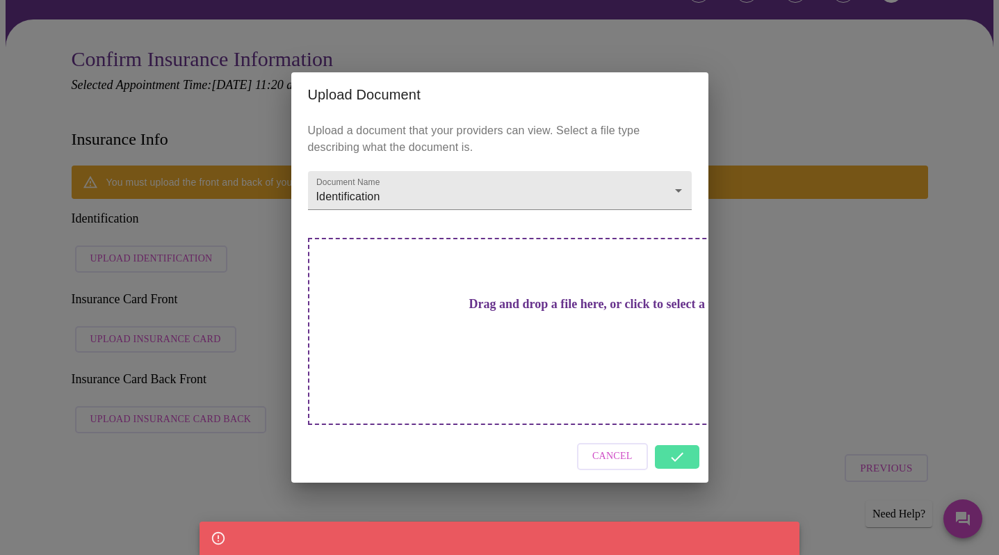
click at [670, 437] on div "Cancel" at bounding box center [499, 456] width 417 height 52
click at [672, 430] on div "Cancel" at bounding box center [499, 456] width 417 height 52
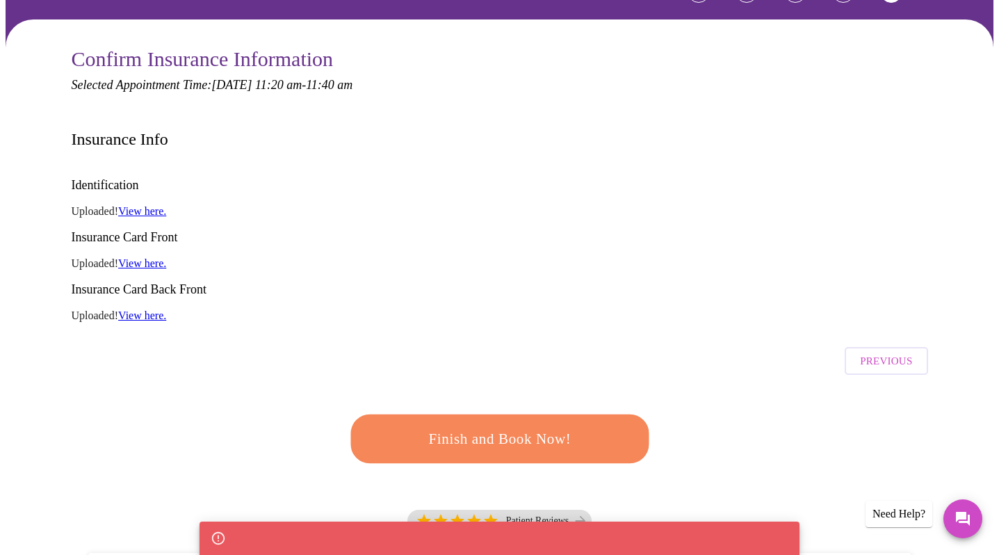
click at [528, 426] on span "Finish and Book Now!" at bounding box center [500, 439] width 258 height 26
